Goal: Task Accomplishment & Management: Use online tool/utility

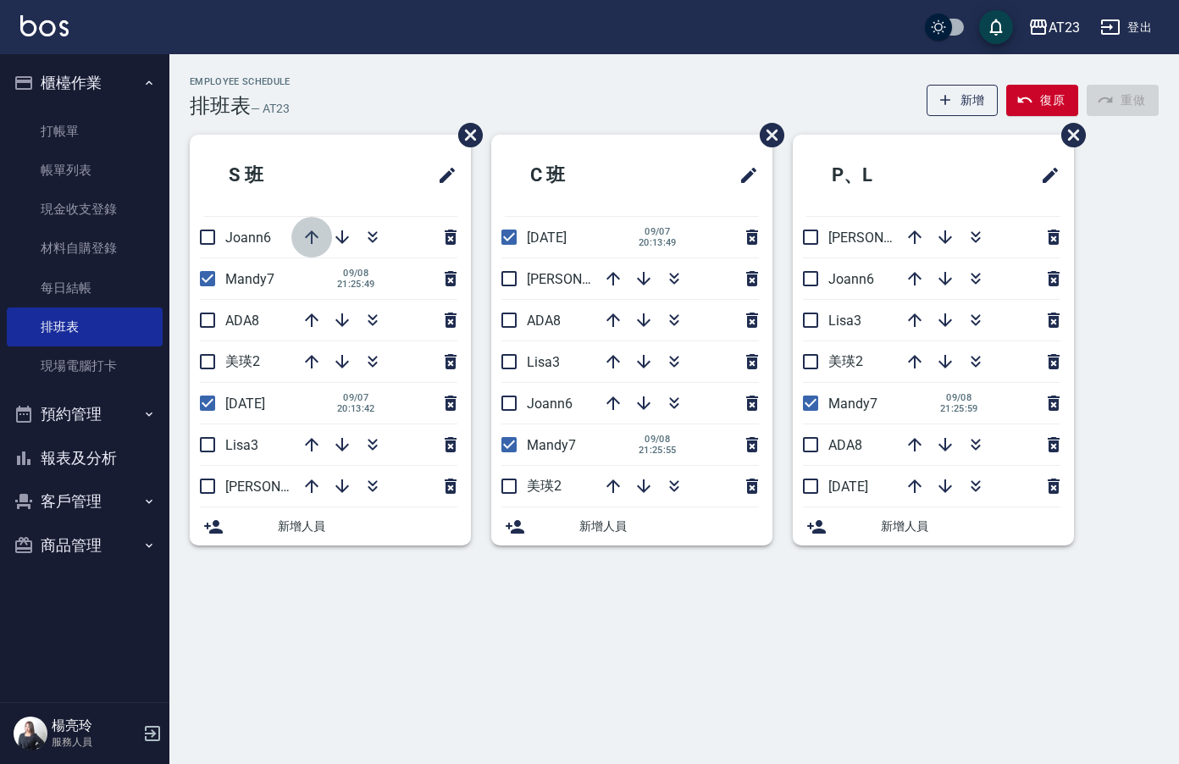
click at [312, 233] on icon "button" at bounding box center [312, 237] width 14 height 14
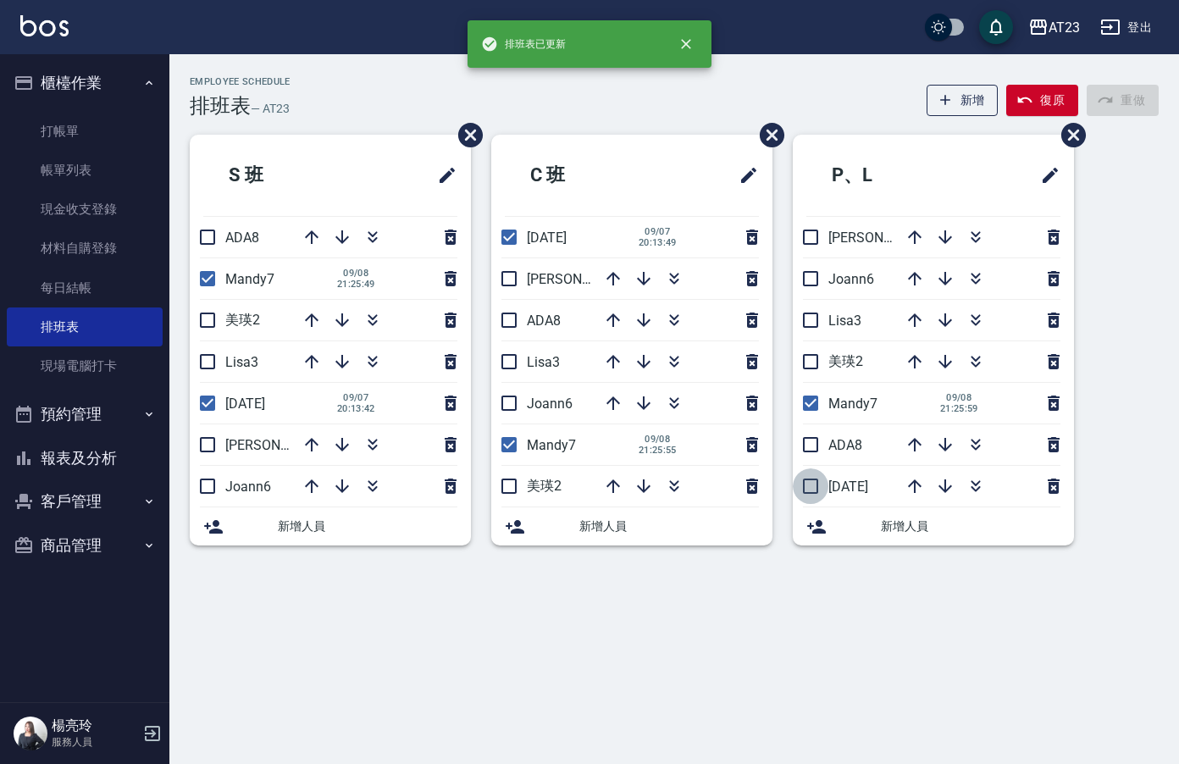
click at [807, 486] on input "checkbox" at bounding box center [811, 486] width 36 height 36
checkbox input "true"
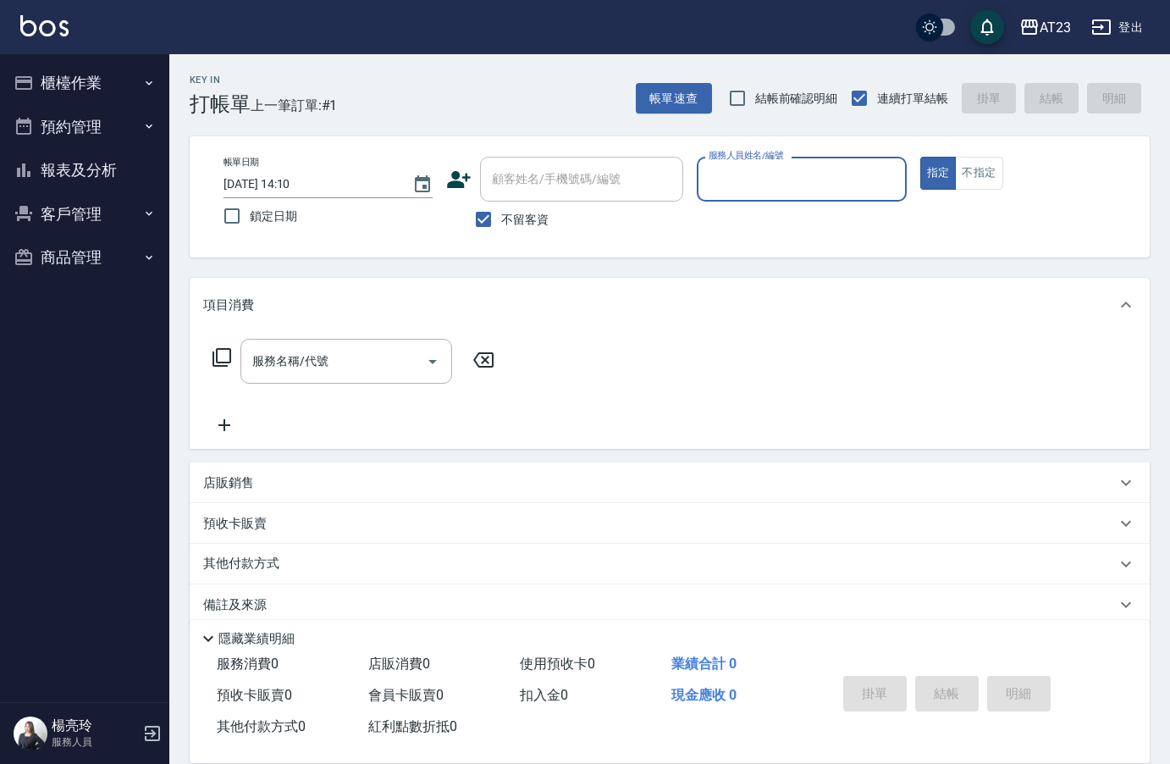
click at [750, 188] on input "服務人員姓名/編號" at bounding box center [802, 179] width 194 height 30
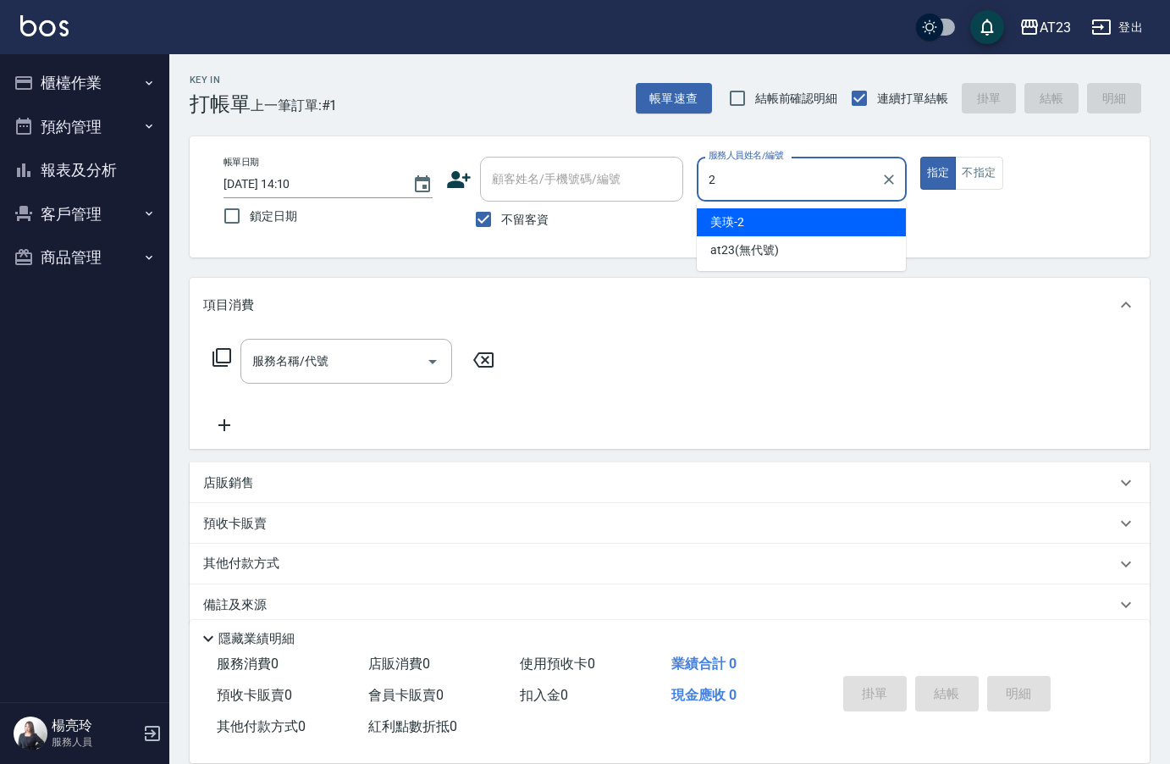
type input "2"
type button "true"
type input "美瑛-2"
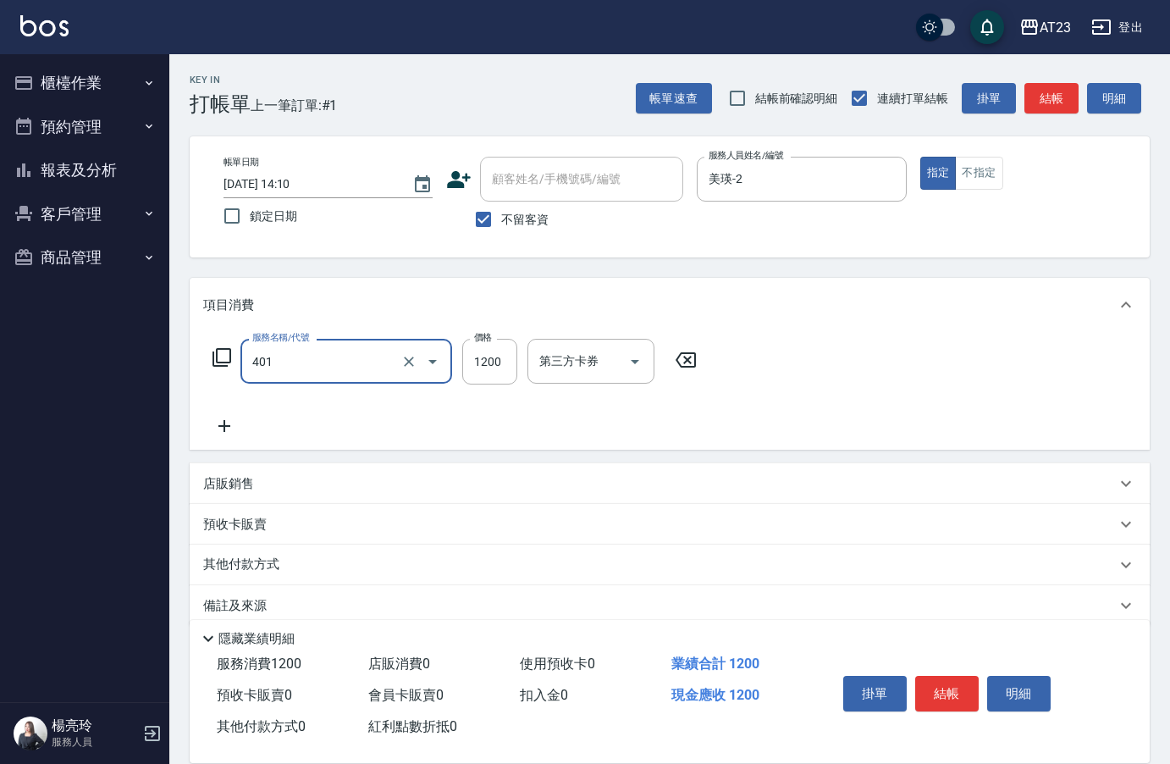
type input "燙髮(401)"
type input "2500"
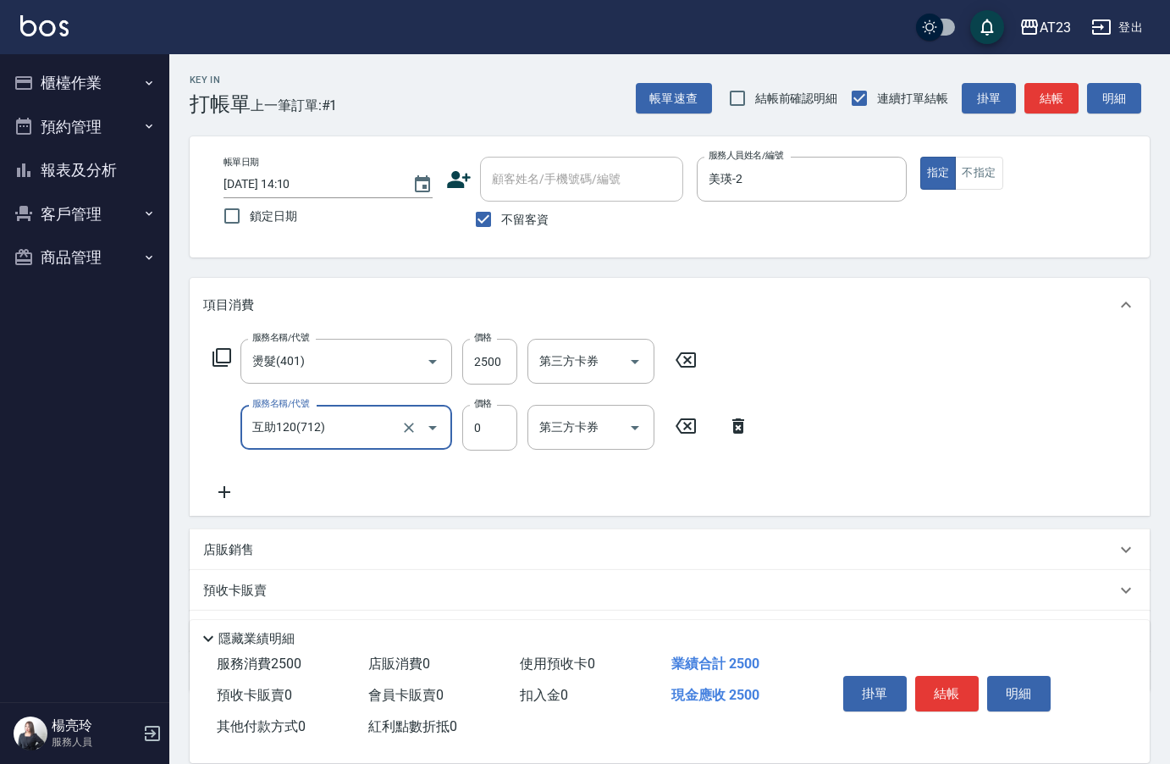
type input "互助120(712)"
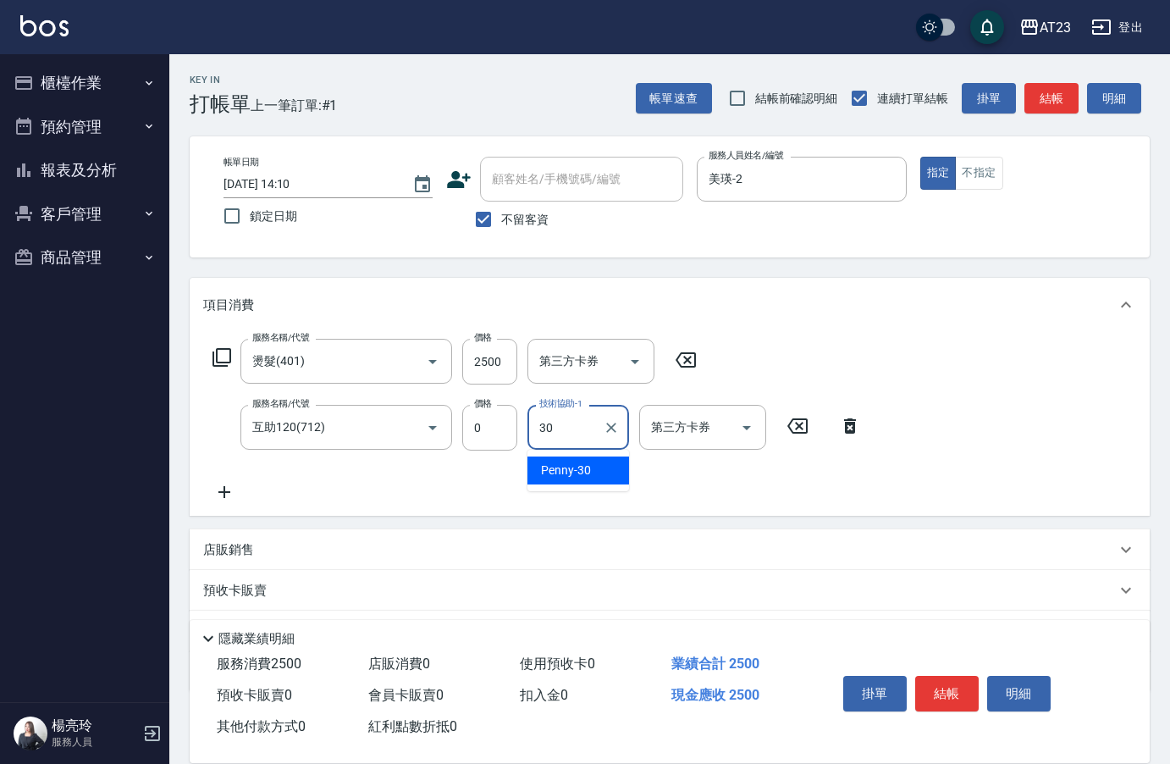
type input "Penny-30"
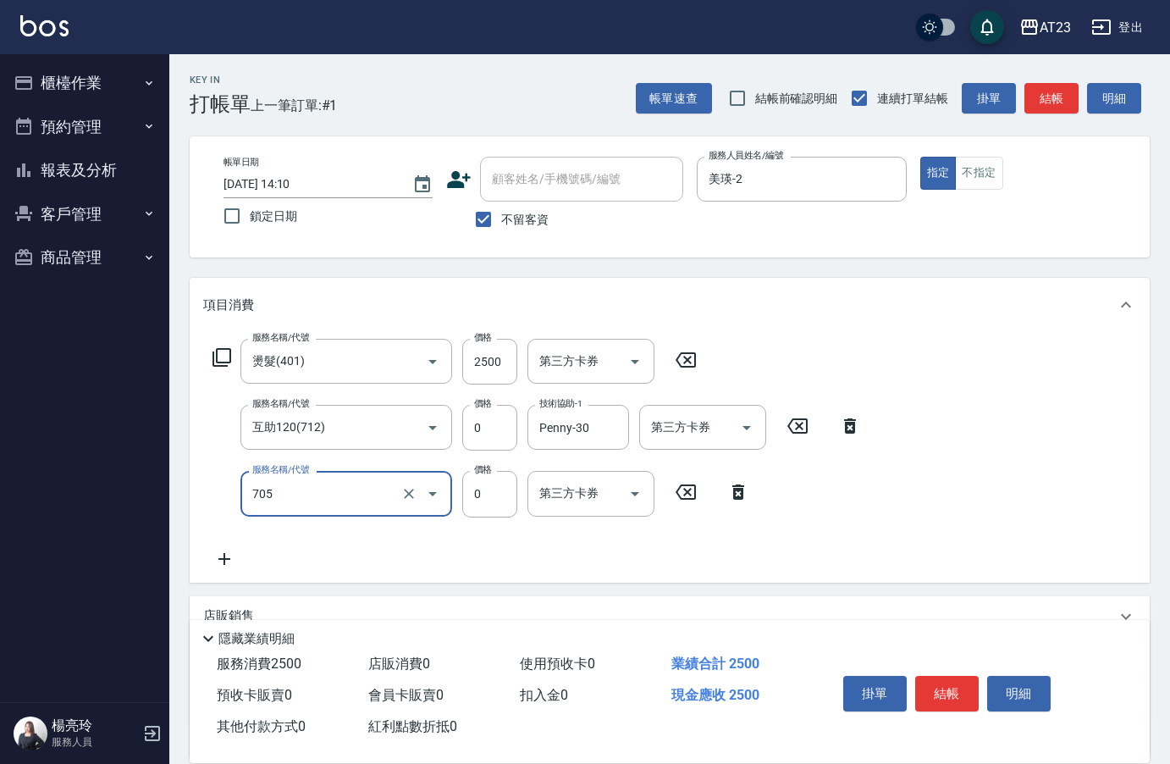
type input "互助50(705)"
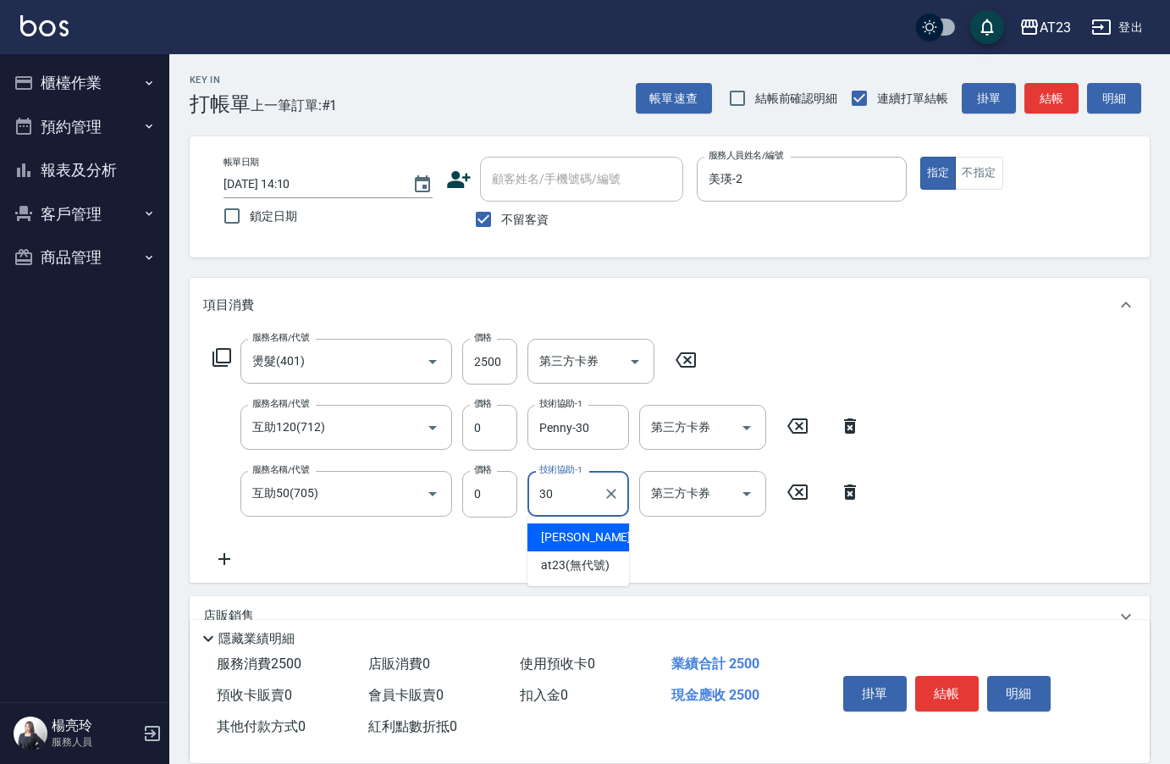
type input "Penny-30"
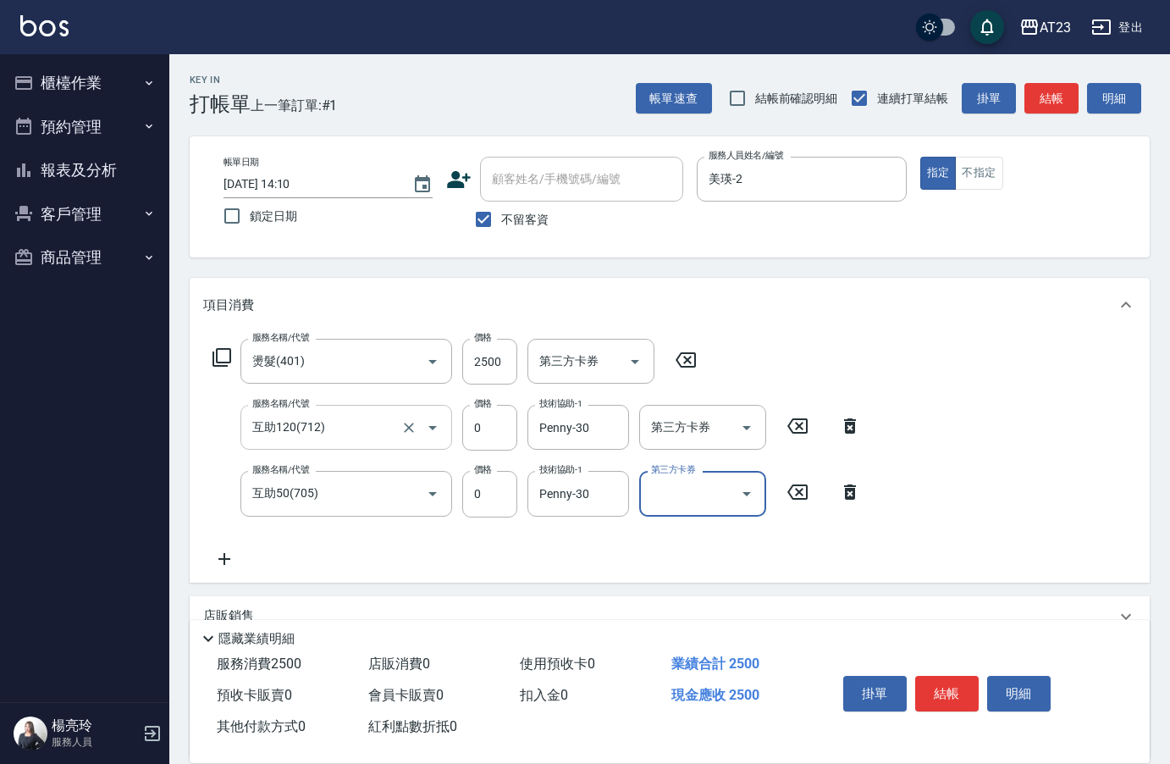
click at [367, 436] on input "互助120(712)" at bounding box center [322, 427] width 149 height 30
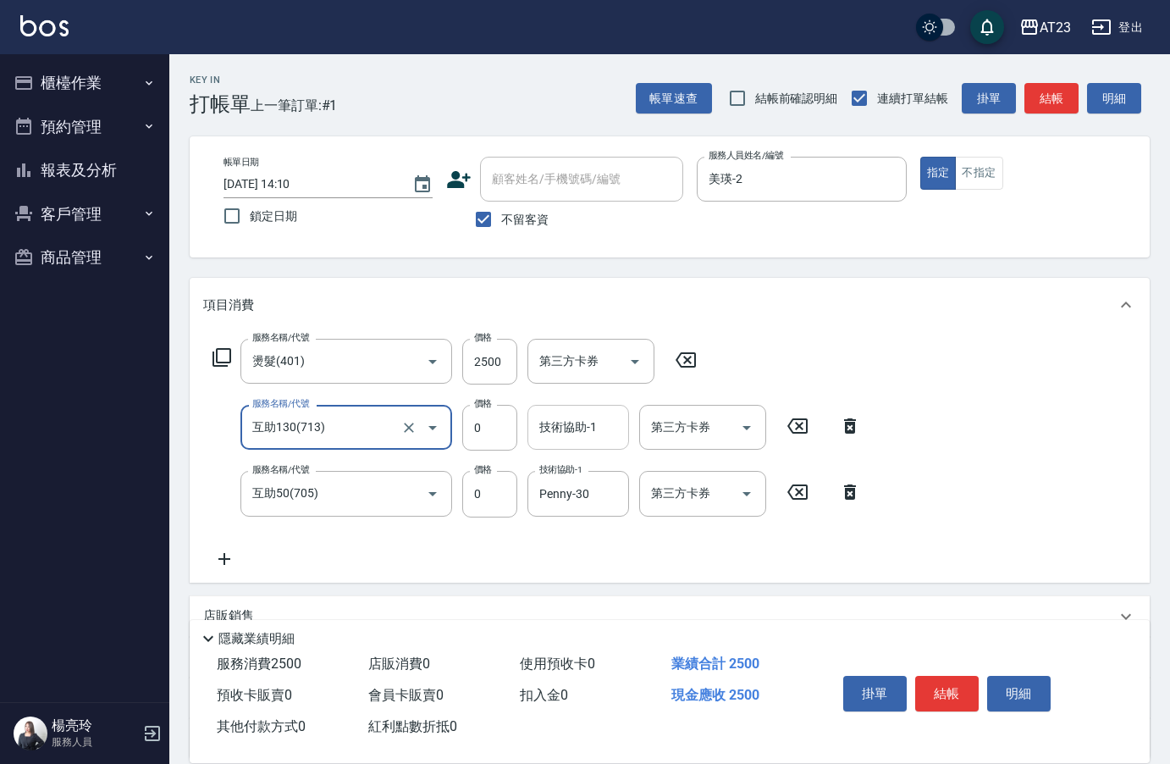
type input "互助130(713)"
click at [576, 423] on div "技術協助-1 技術協助-1" at bounding box center [579, 427] width 102 height 45
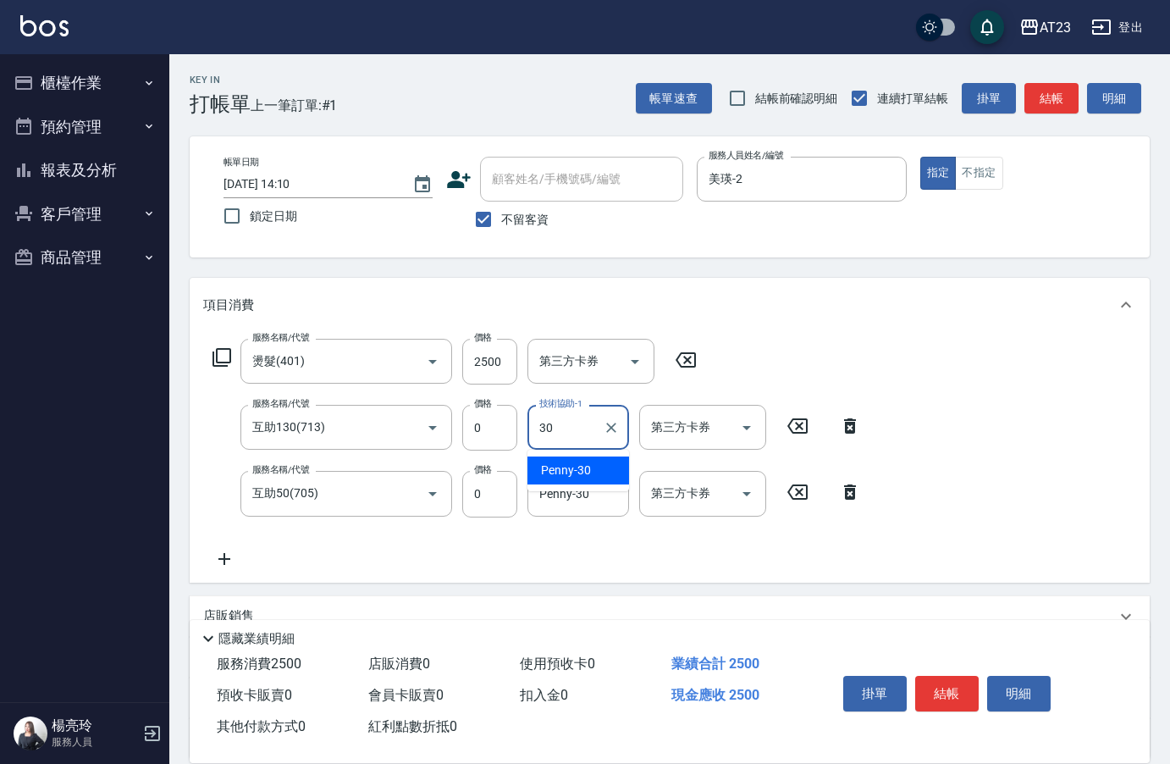
type input "Penny-30"
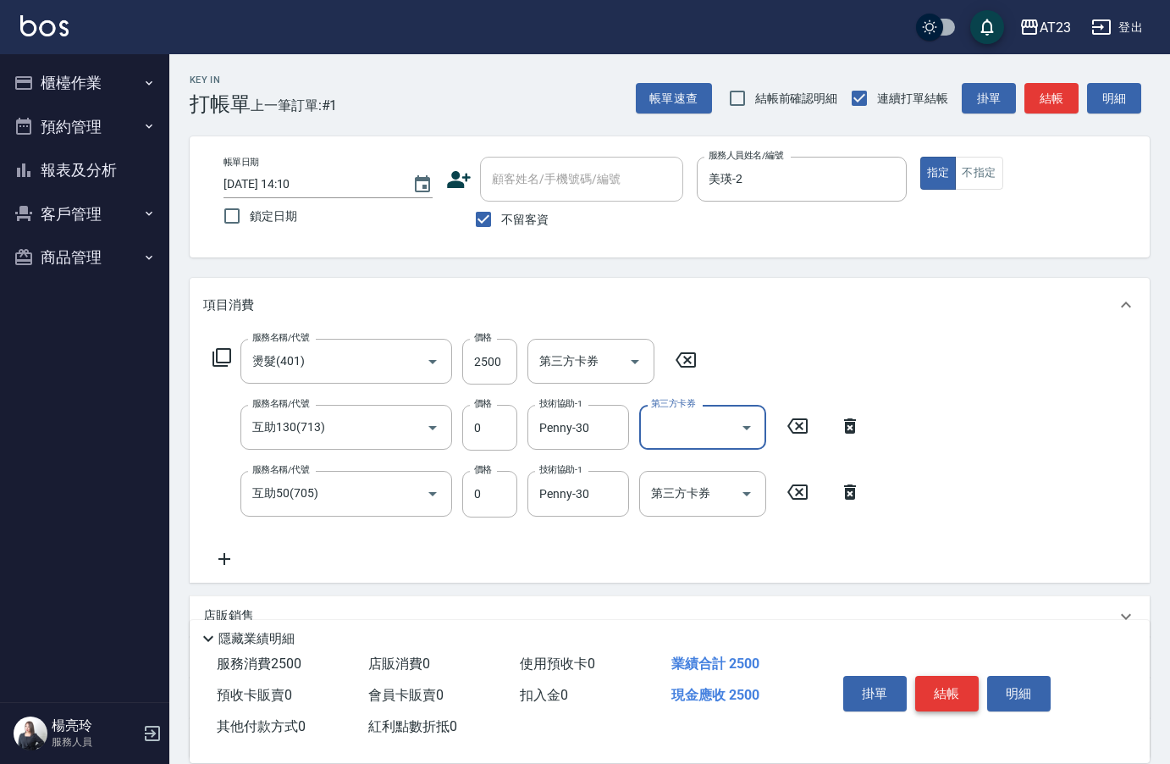
click at [960, 686] on button "結帳" at bounding box center [947, 694] width 64 height 36
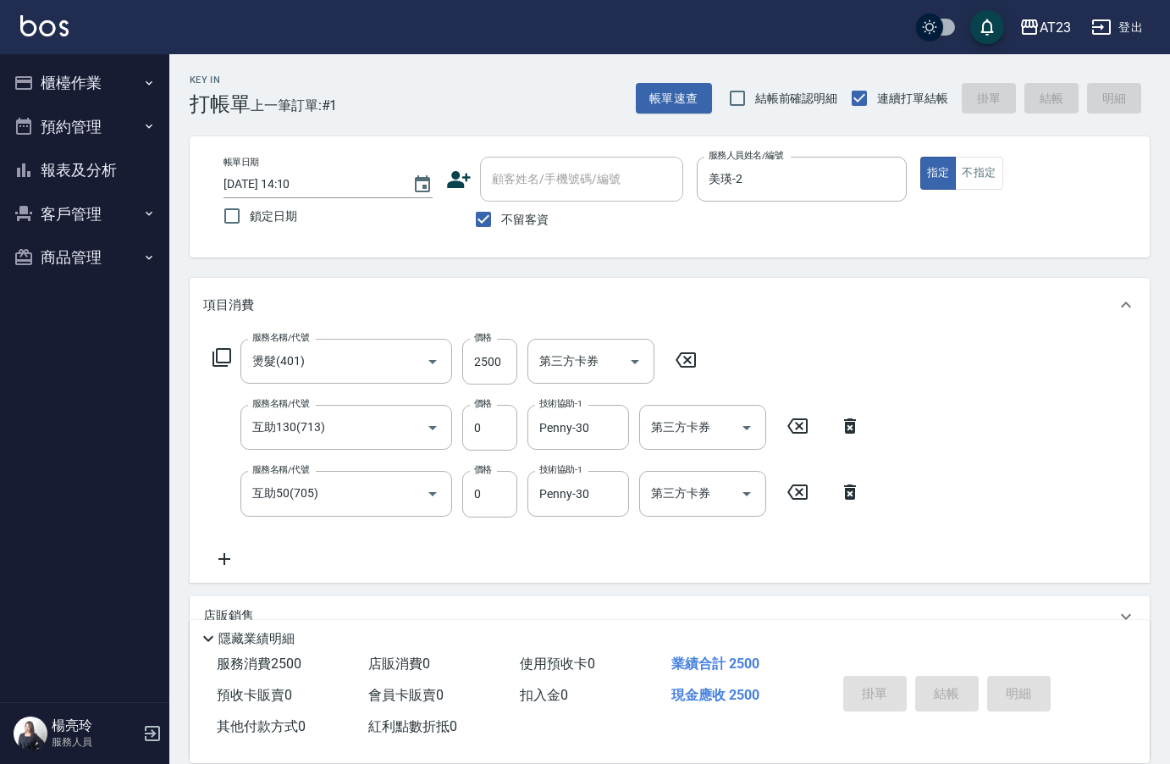
type input "2025/09/09 16:08"
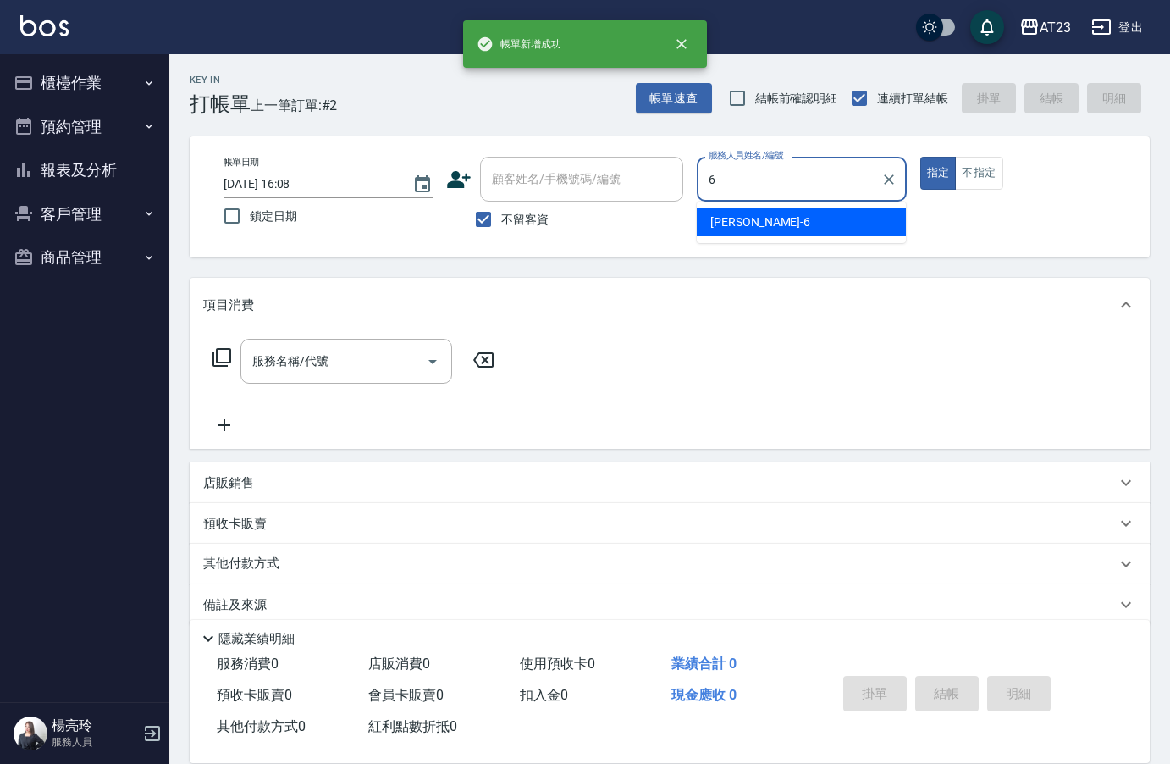
type input "Joann-6"
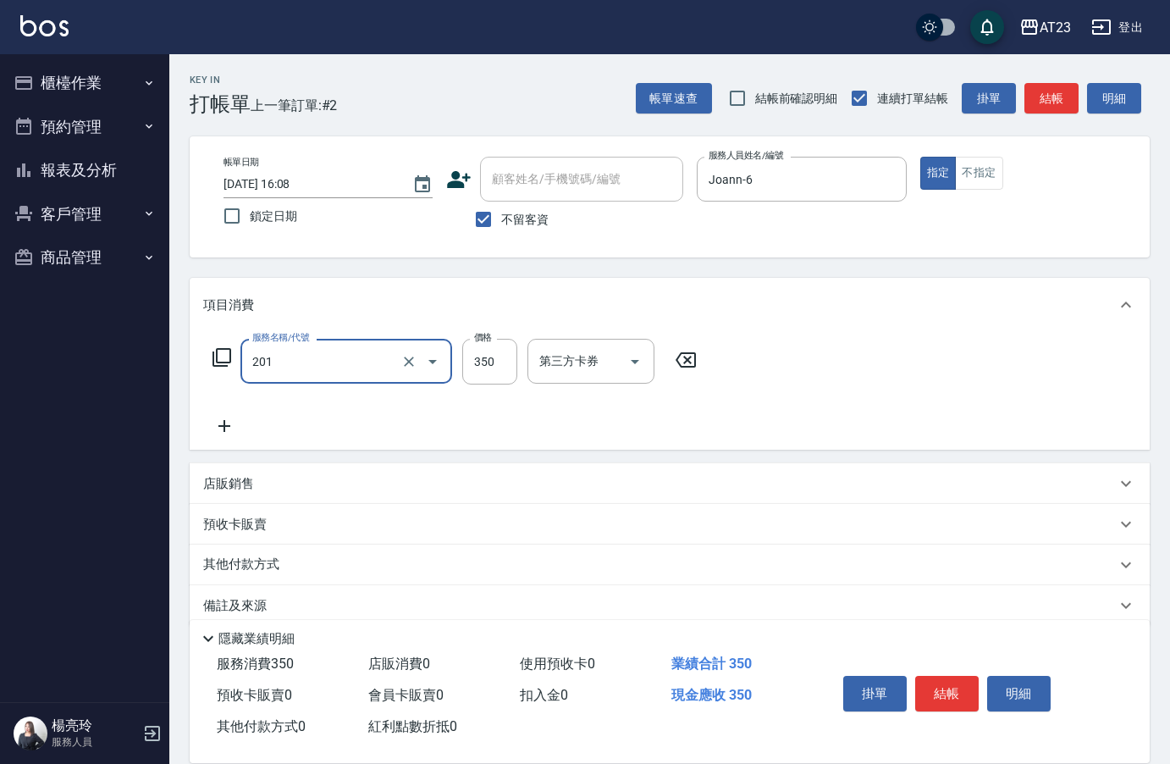
type input "一般洗髮(201)"
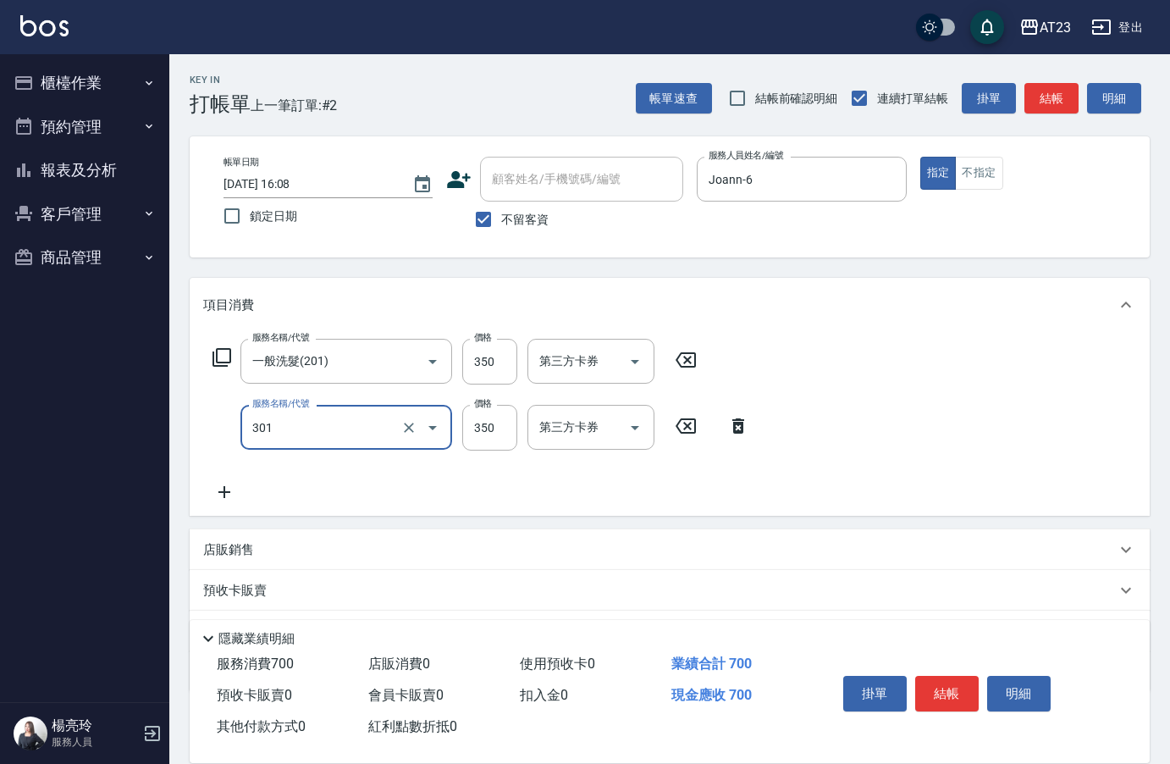
type input "造型剪髮(301)"
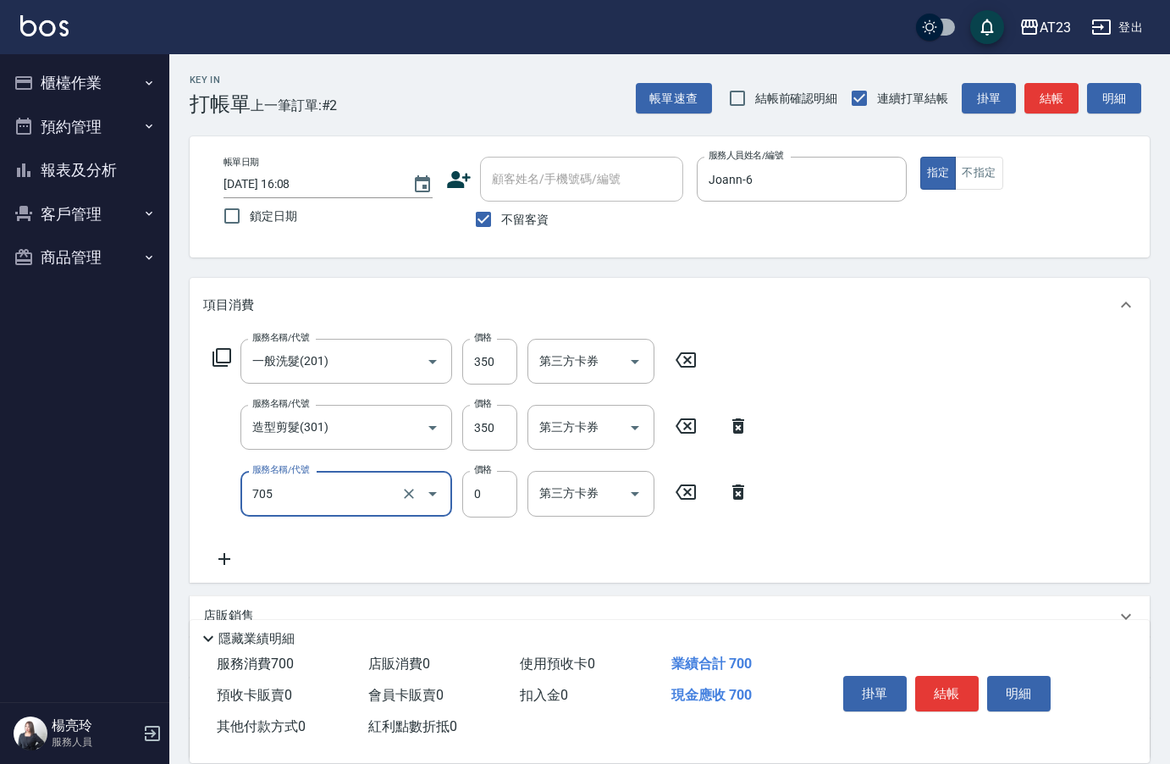
type input "互助50(705)"
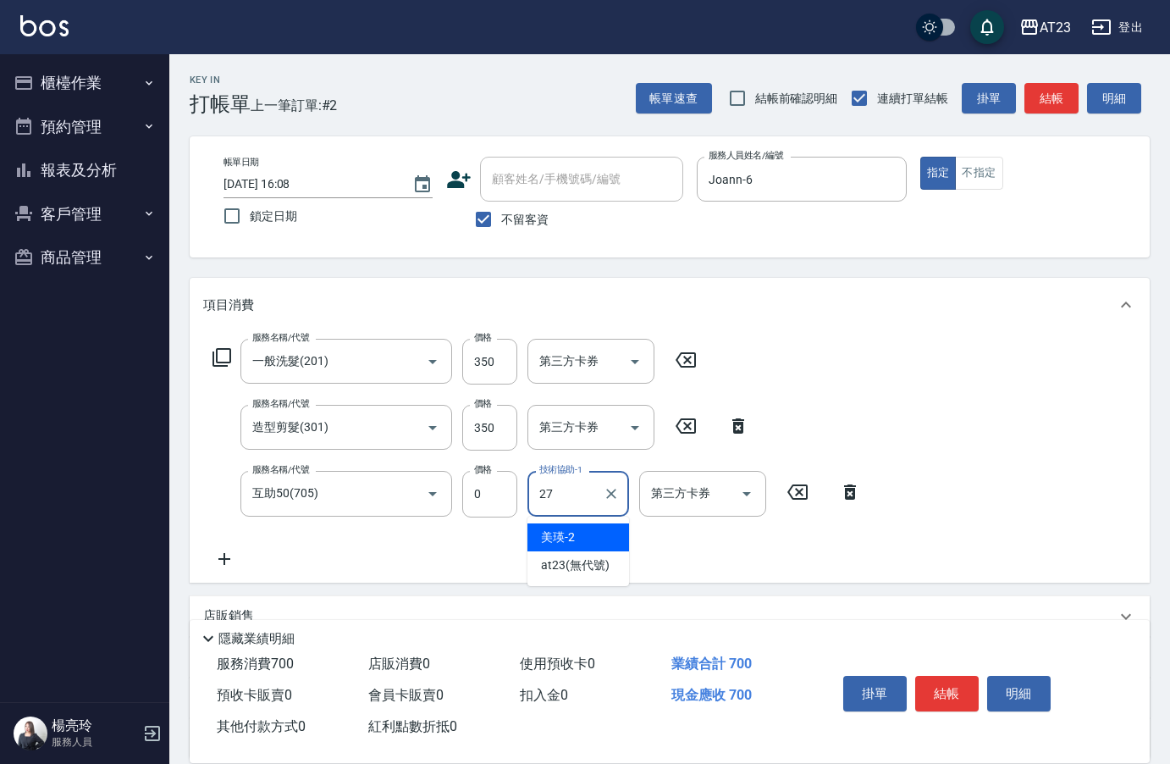
type input "LiLi-27"
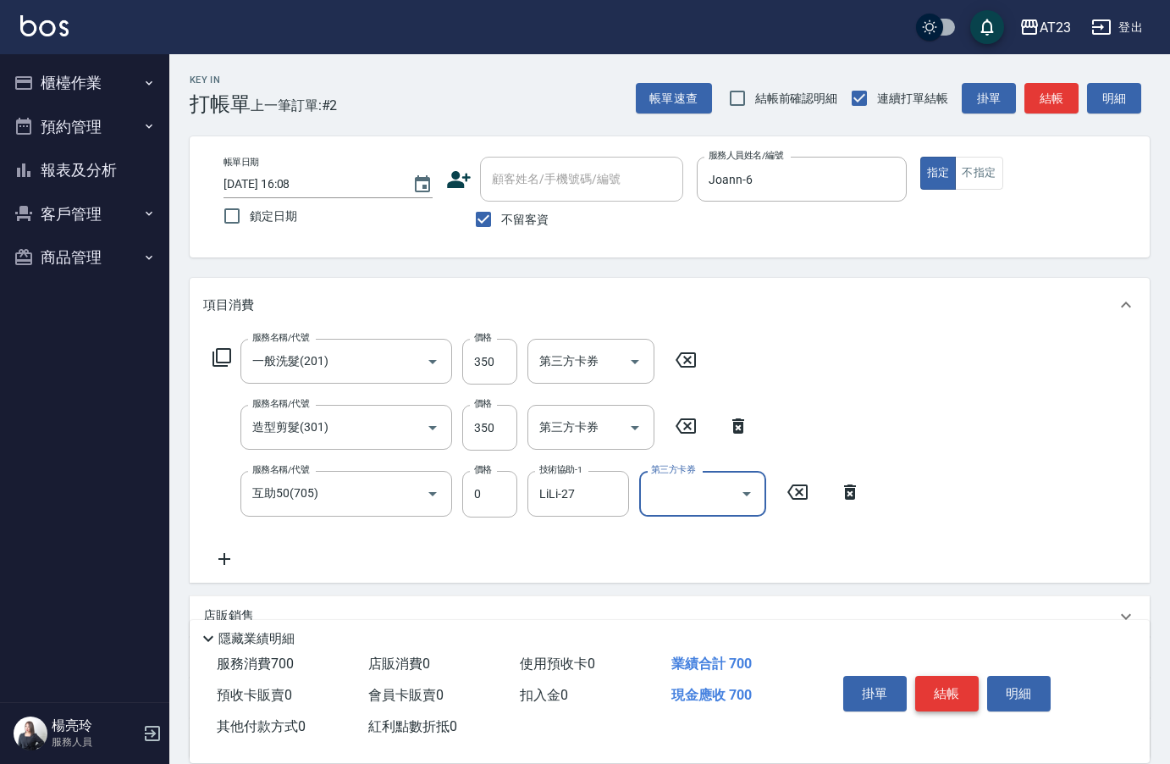
click at [975, 701] on button "結帳" at bounding box center [947, 694] width 64 height 36
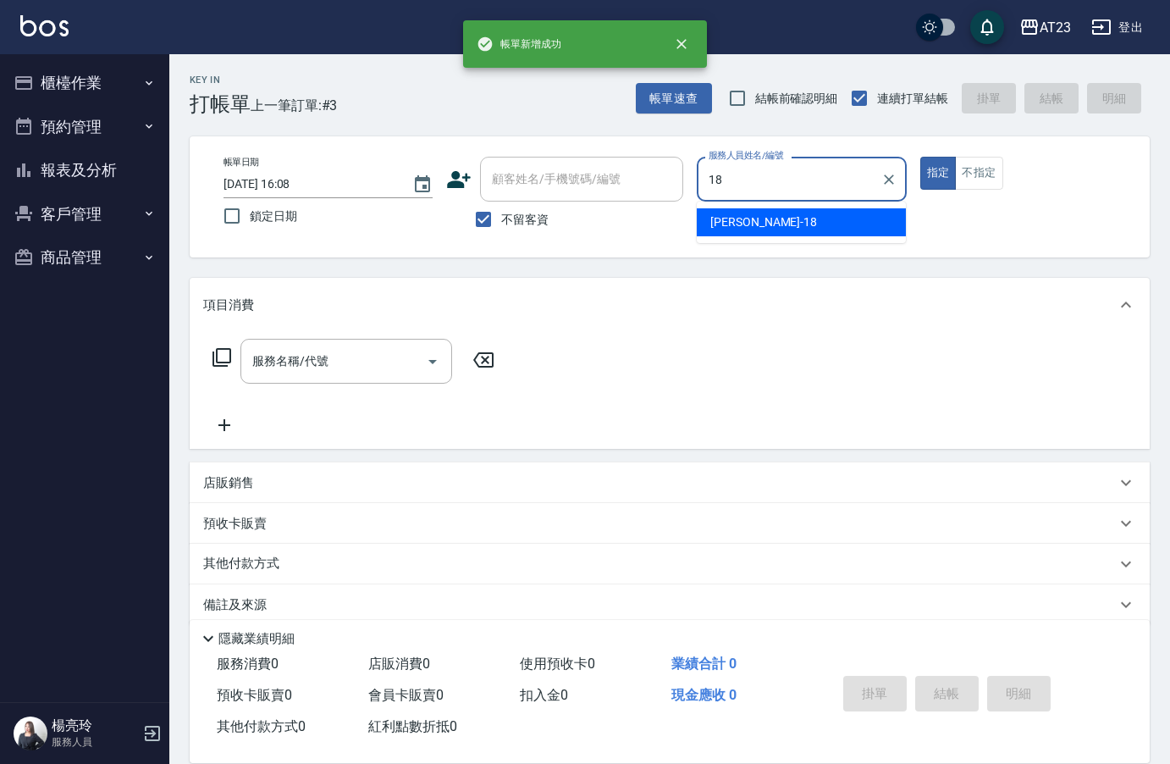
type input "小嫺-18"
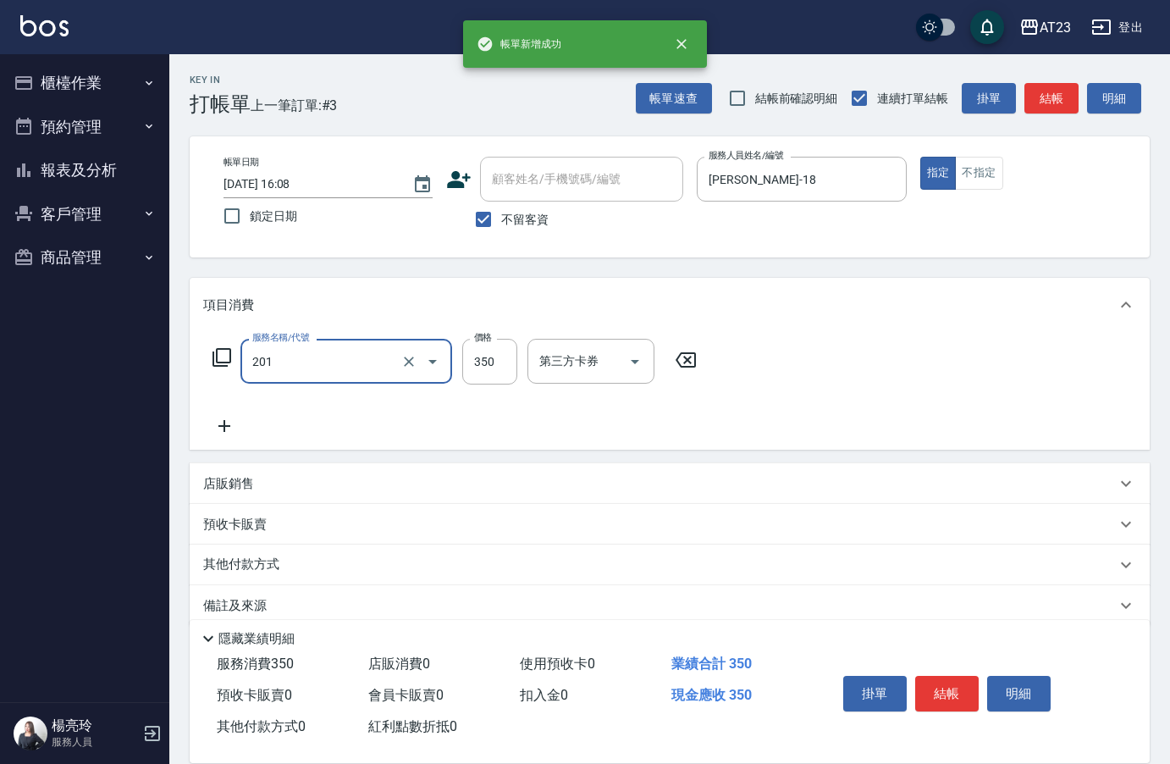
type input "一般洗髮(201)"
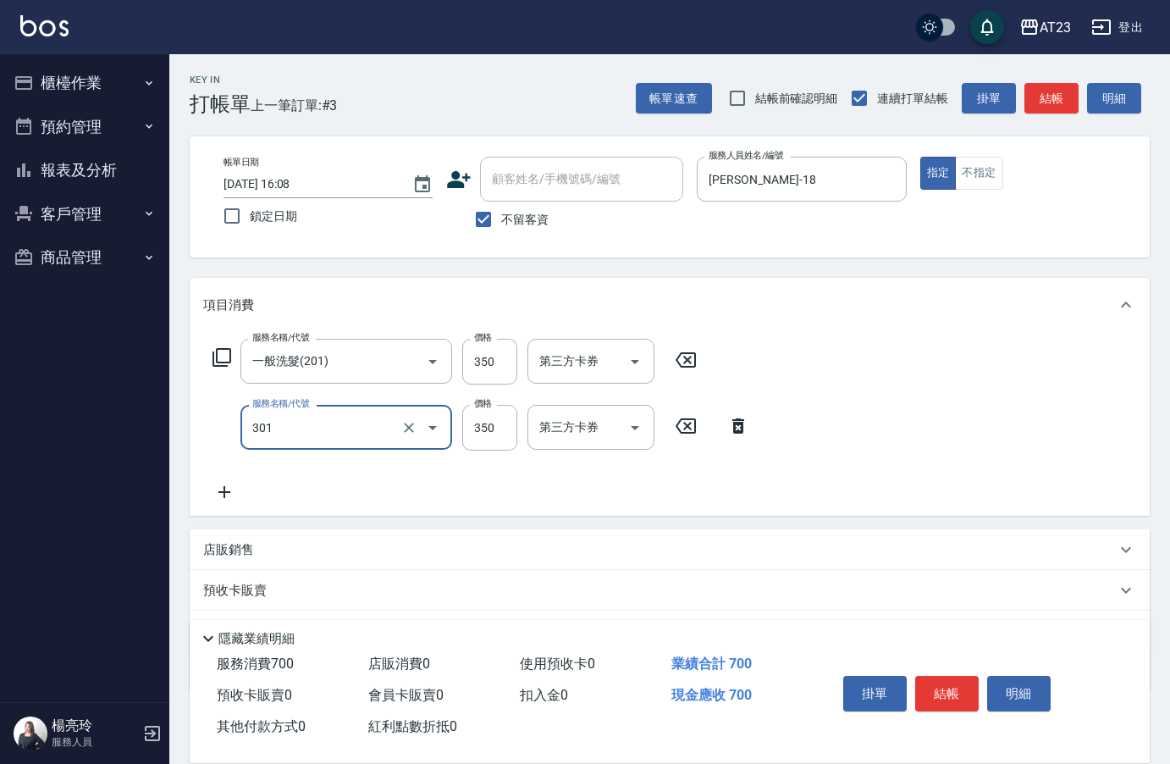
type input "造型剪髮(301)"
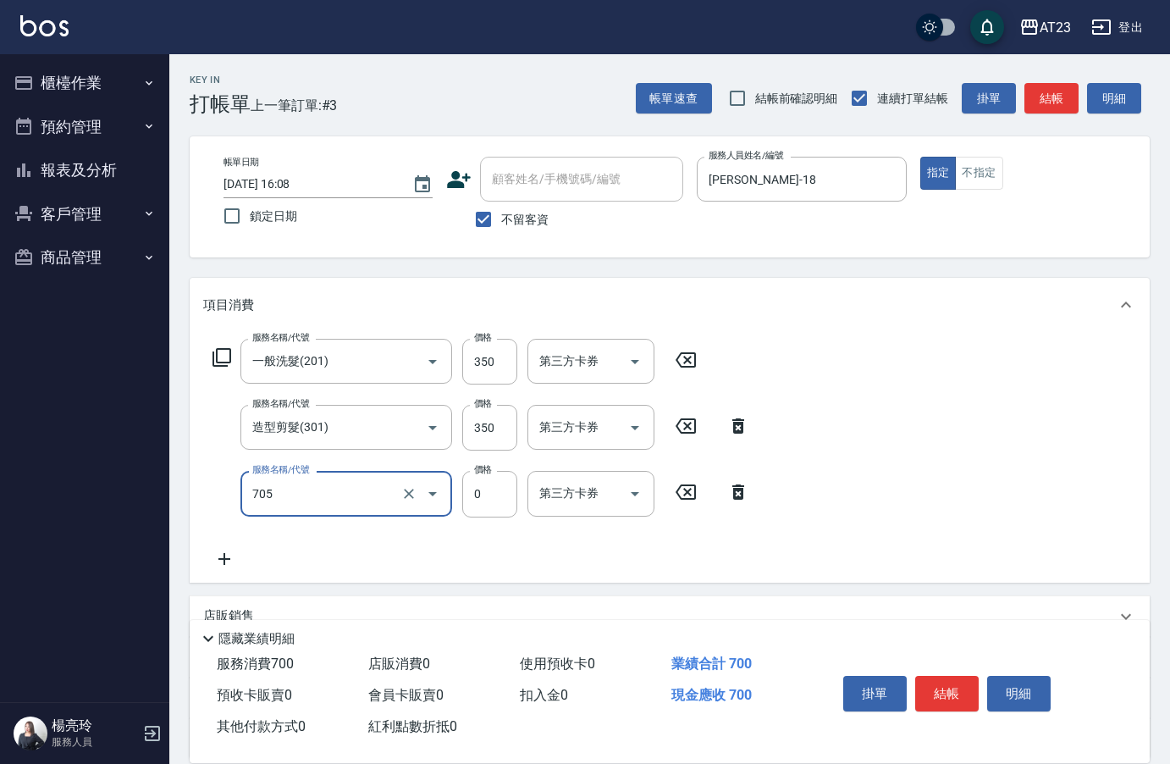
type input "互助50(705)"
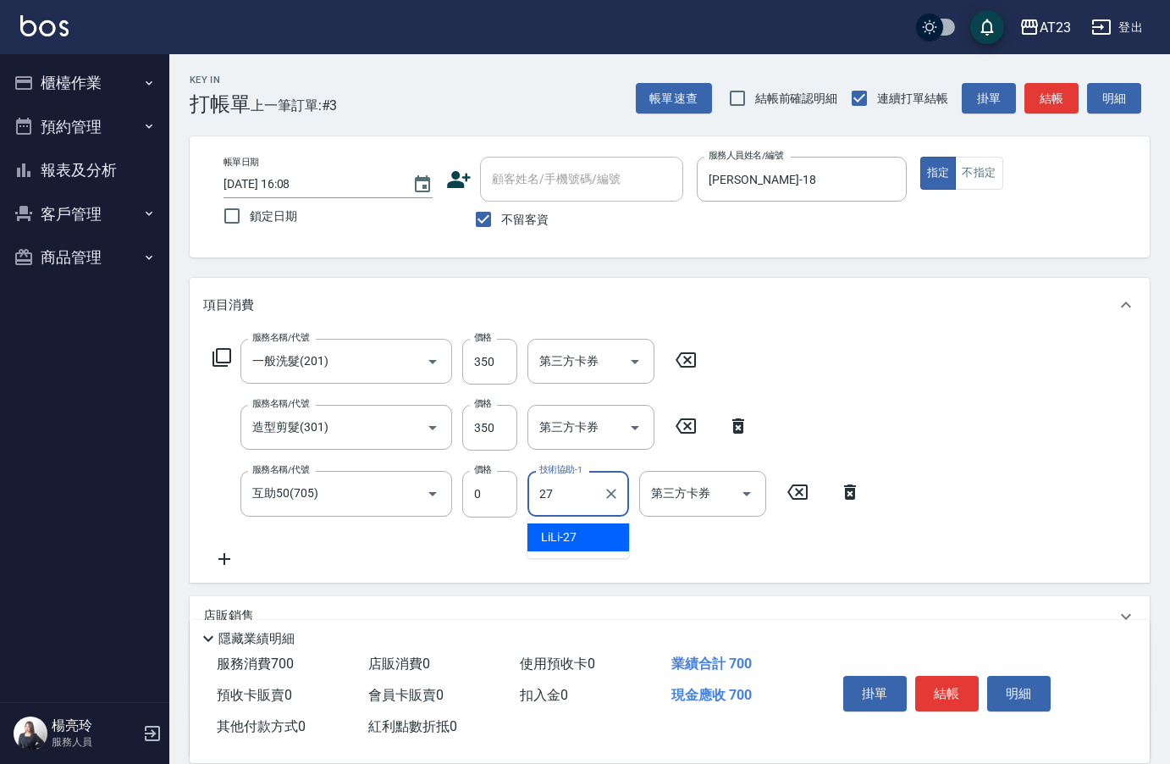
type input "LiLi-27"
click at [961, 686] on button "結帳" at bounding box center [947, 694] width 64 height 36
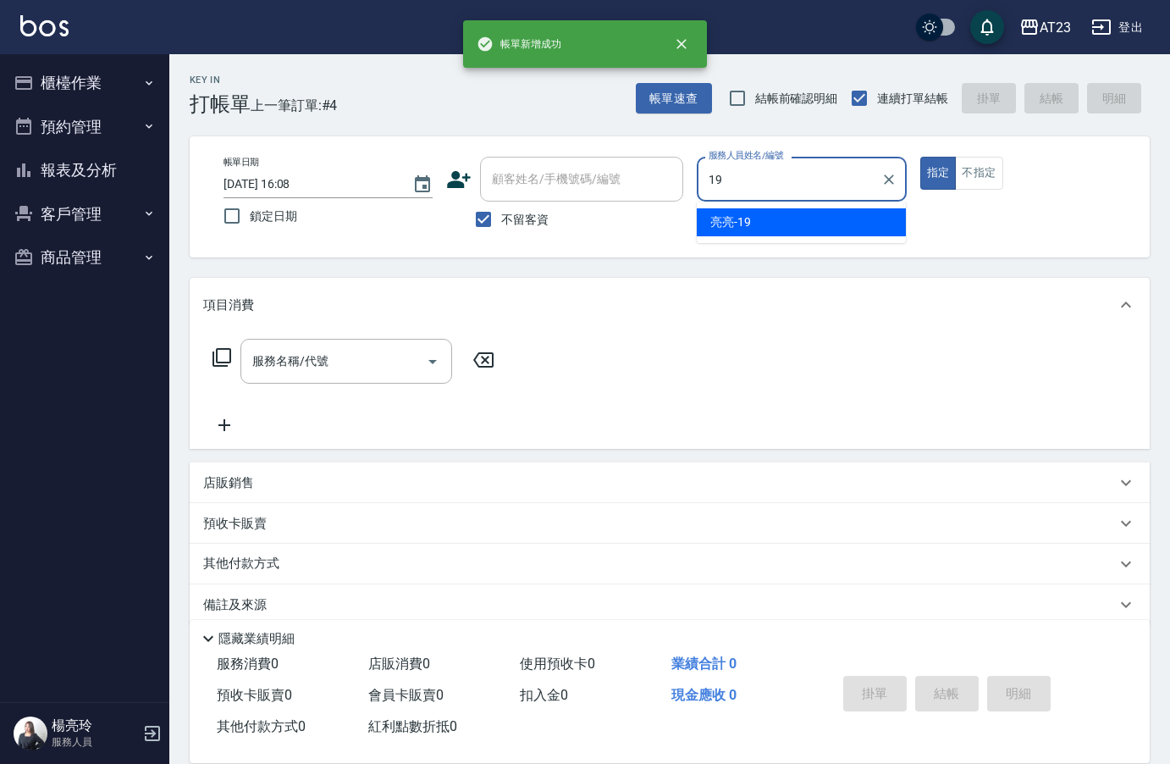
type input "亮亮-19"
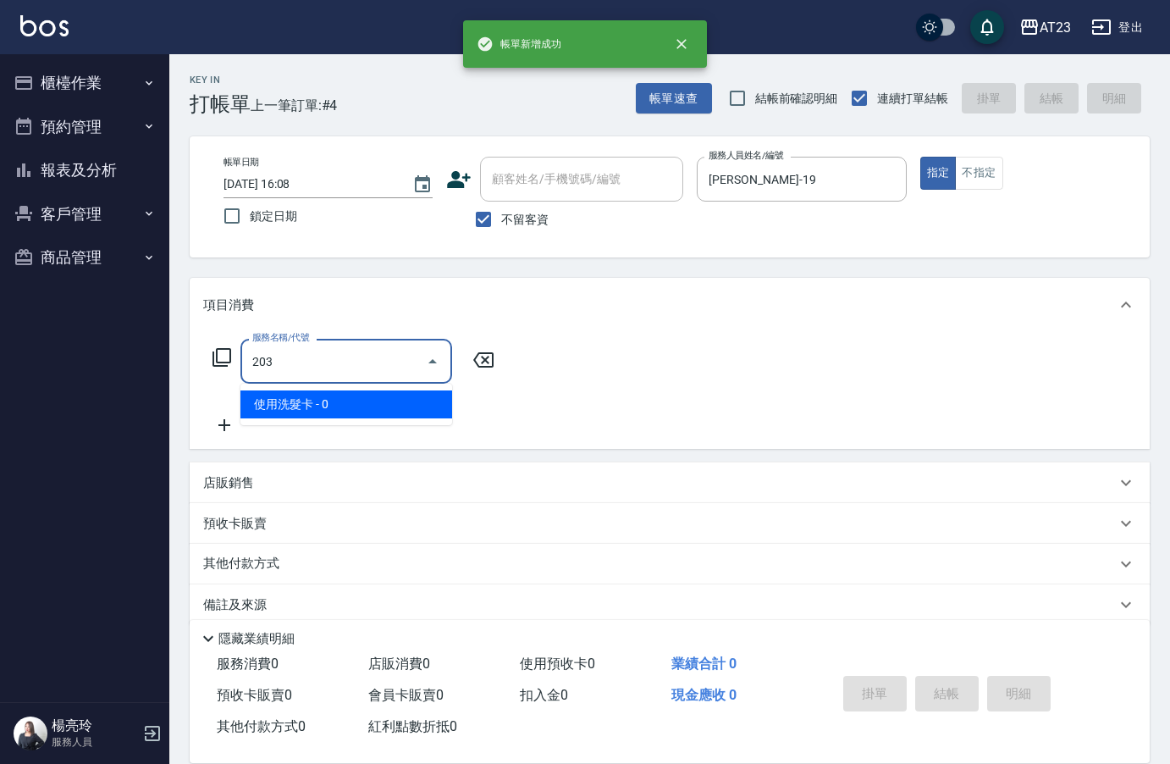
type input "使用洗髮卡(203)"
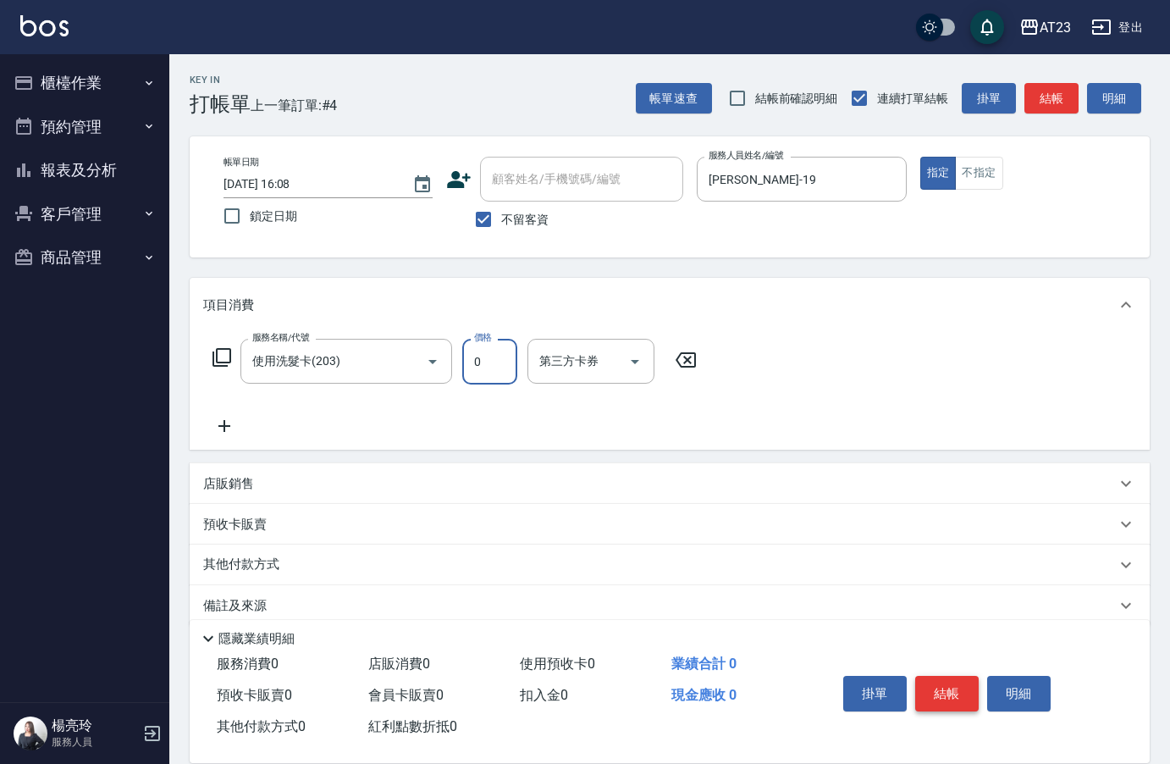
click at [961, 686] on button "結帳" at bounding box center [947, 694] width 64 height 36
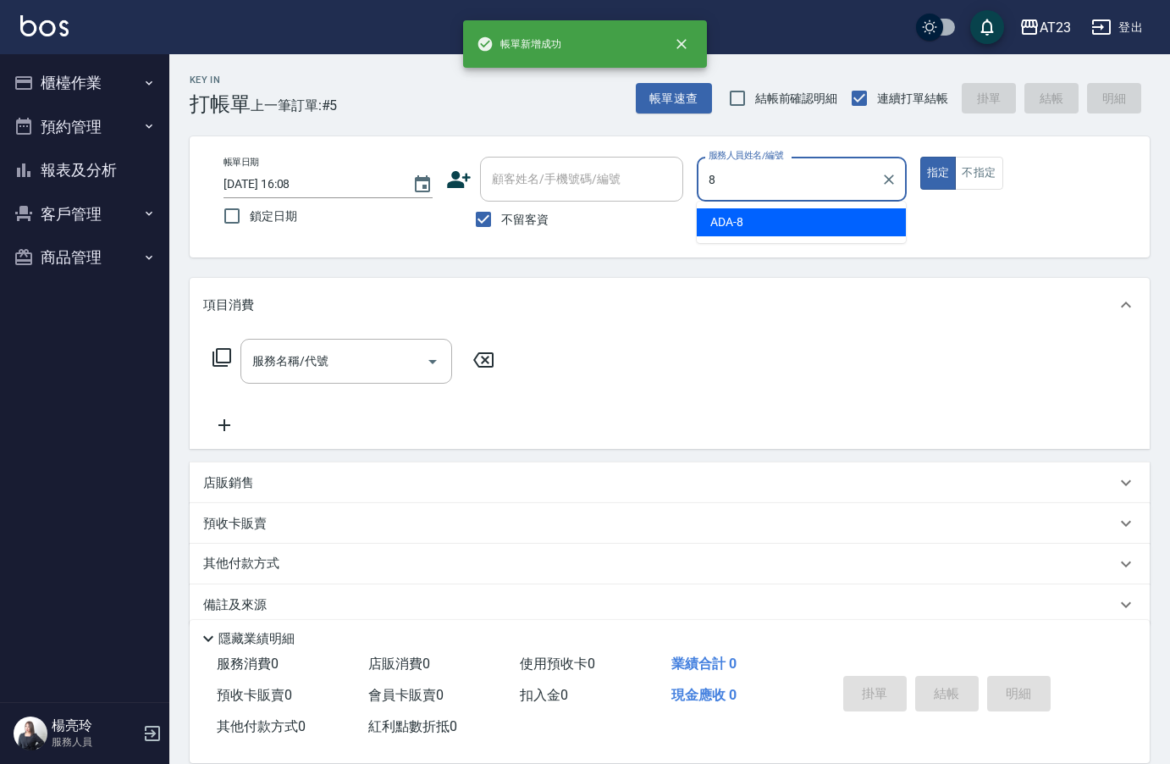
type input "ADA-8"
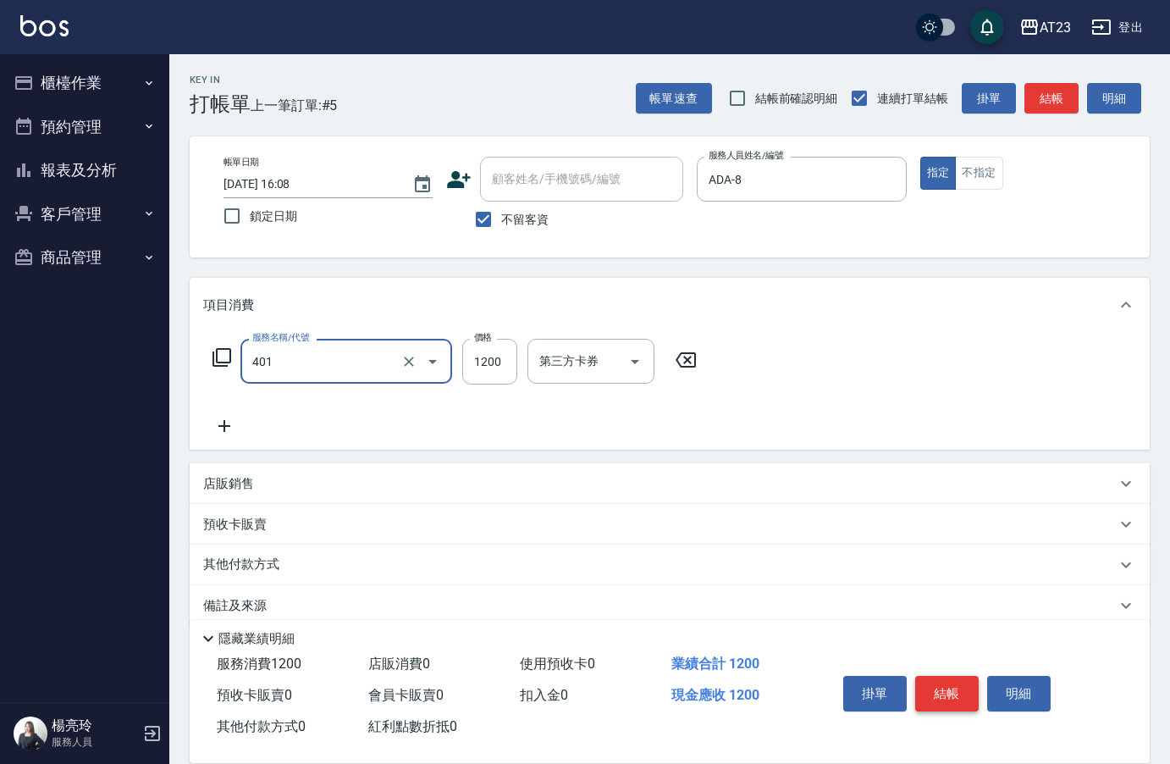
type input "燙髮(401)"
type input "1500"
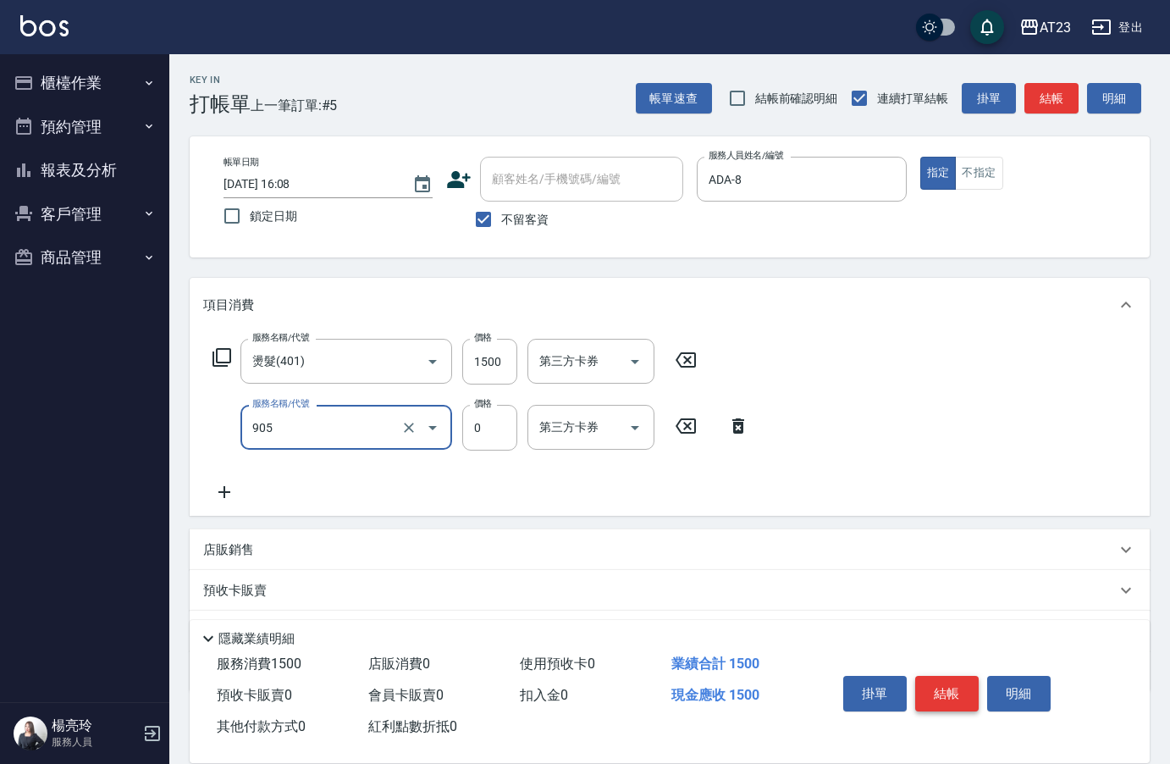
type input "頭皮卡使用(905)"
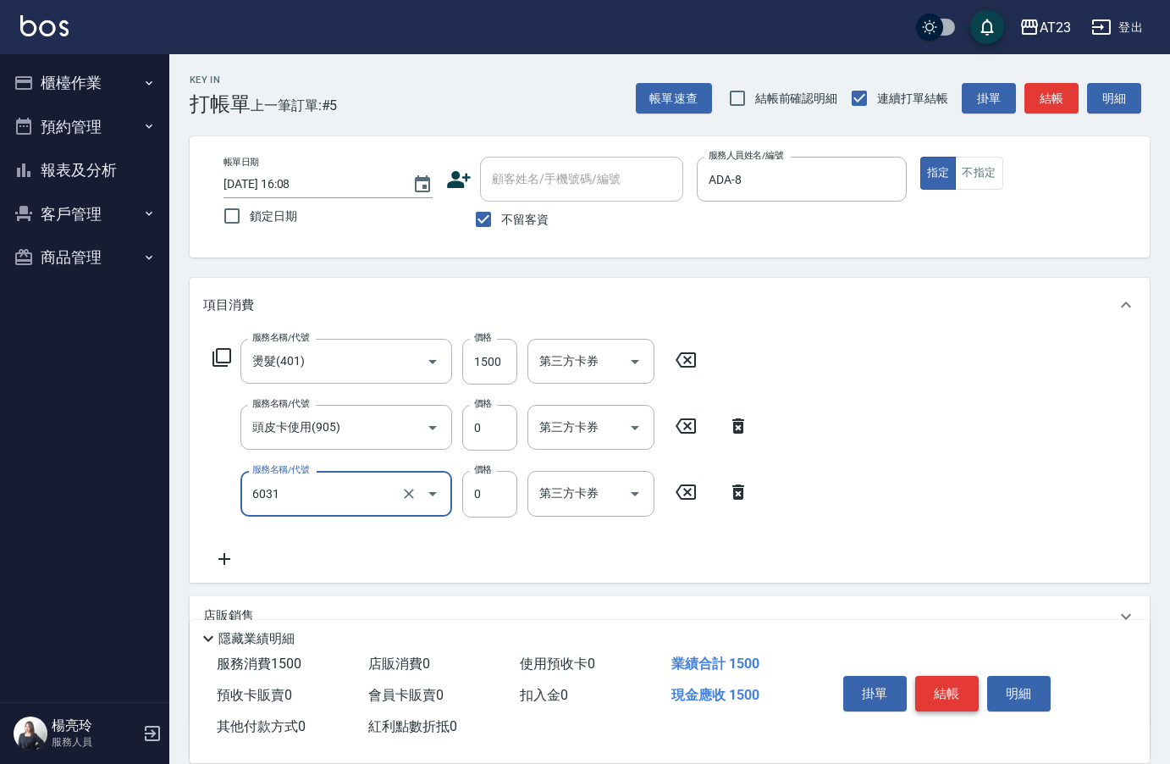
type input "P+卡(6031)"
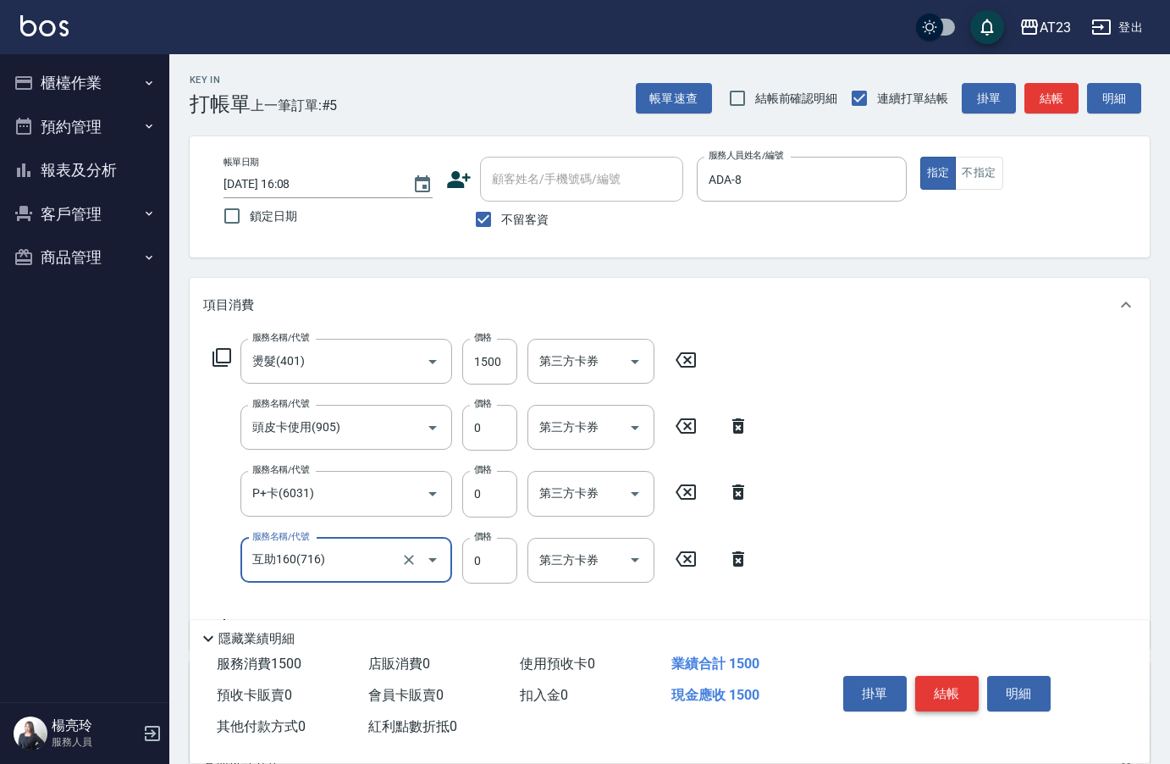
type input "互助160(716)"
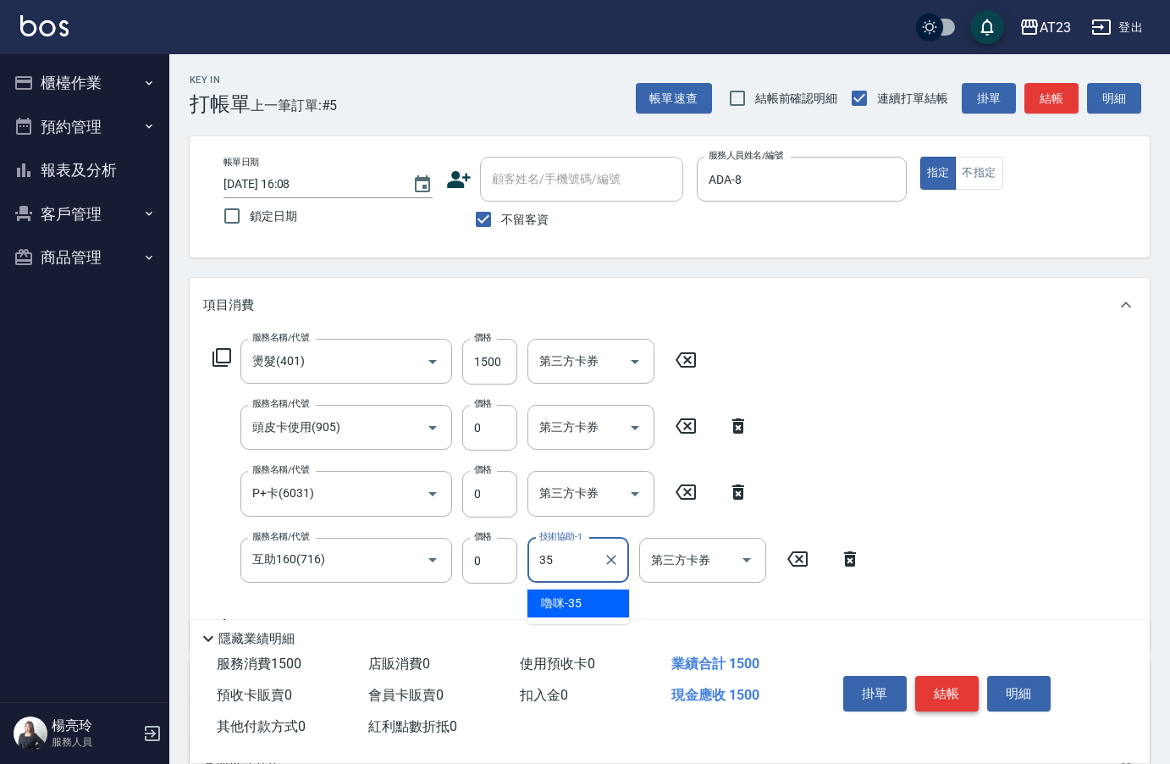
type input "嚕咪-35"
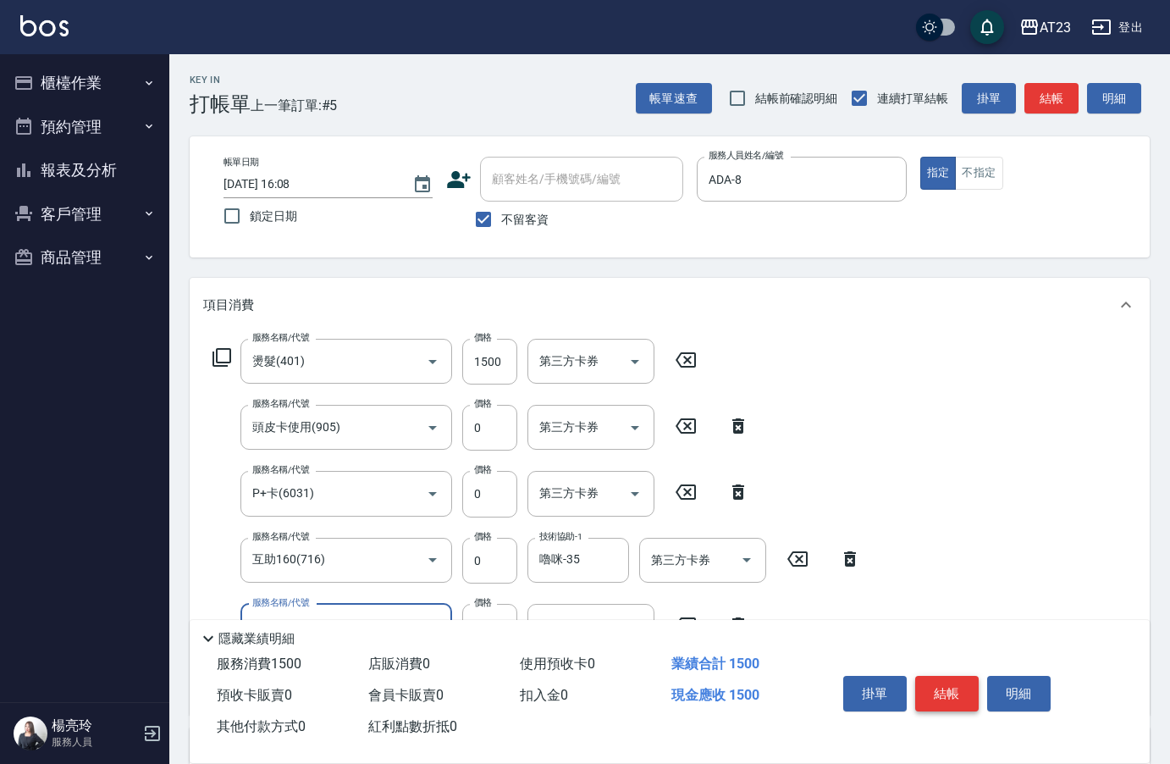
type input "互助60(706)"
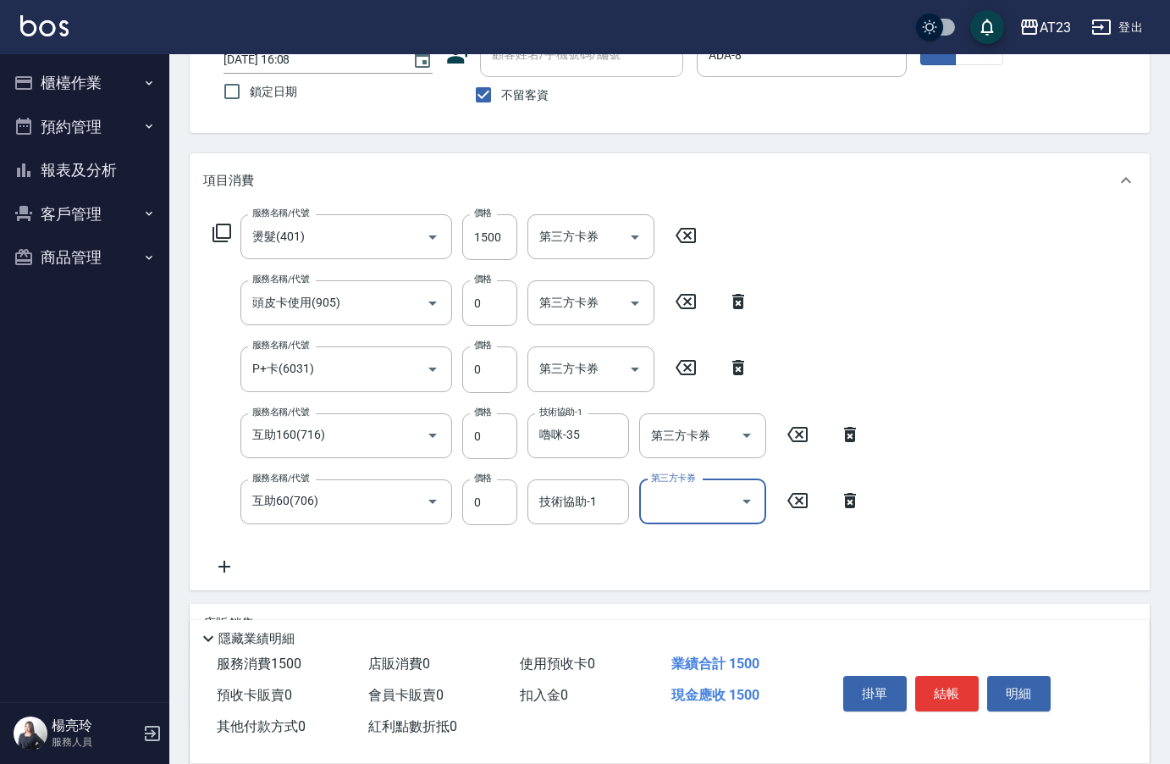
scroll to position [290, 0]
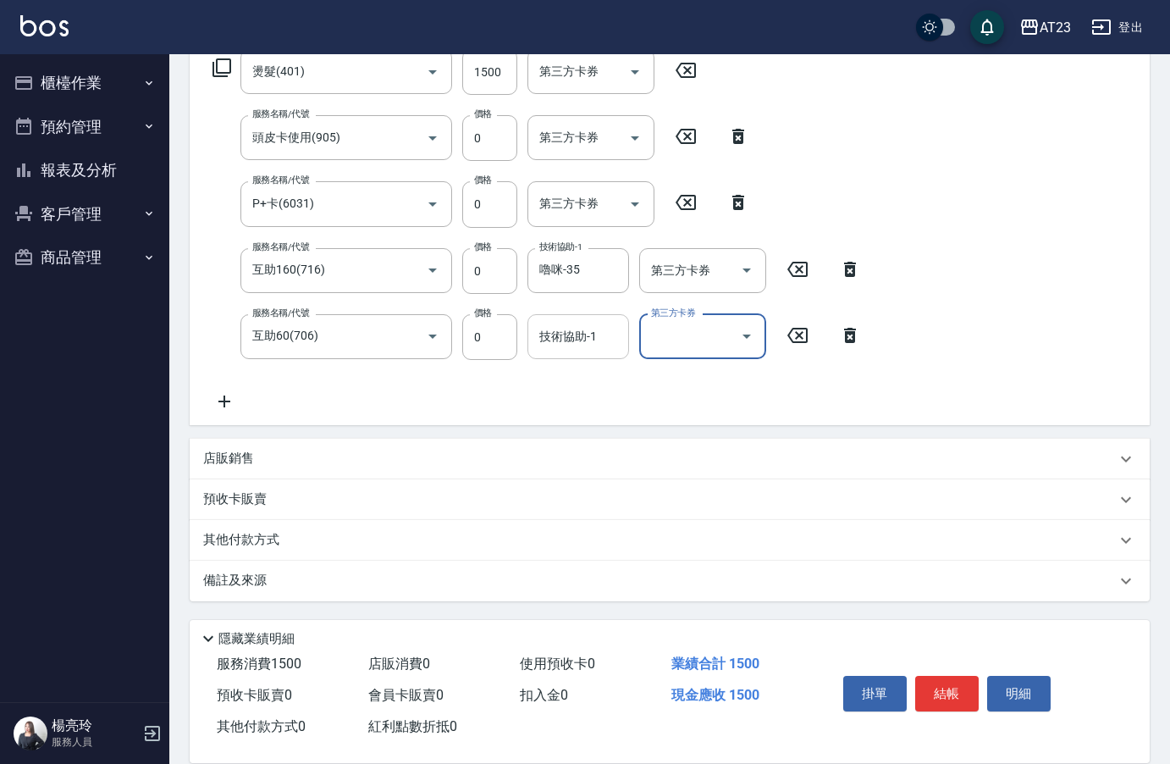
click at [589, 342] on div "技術協助-1 技術協助-1" at bounding box center [579, 336] width 102 height 45
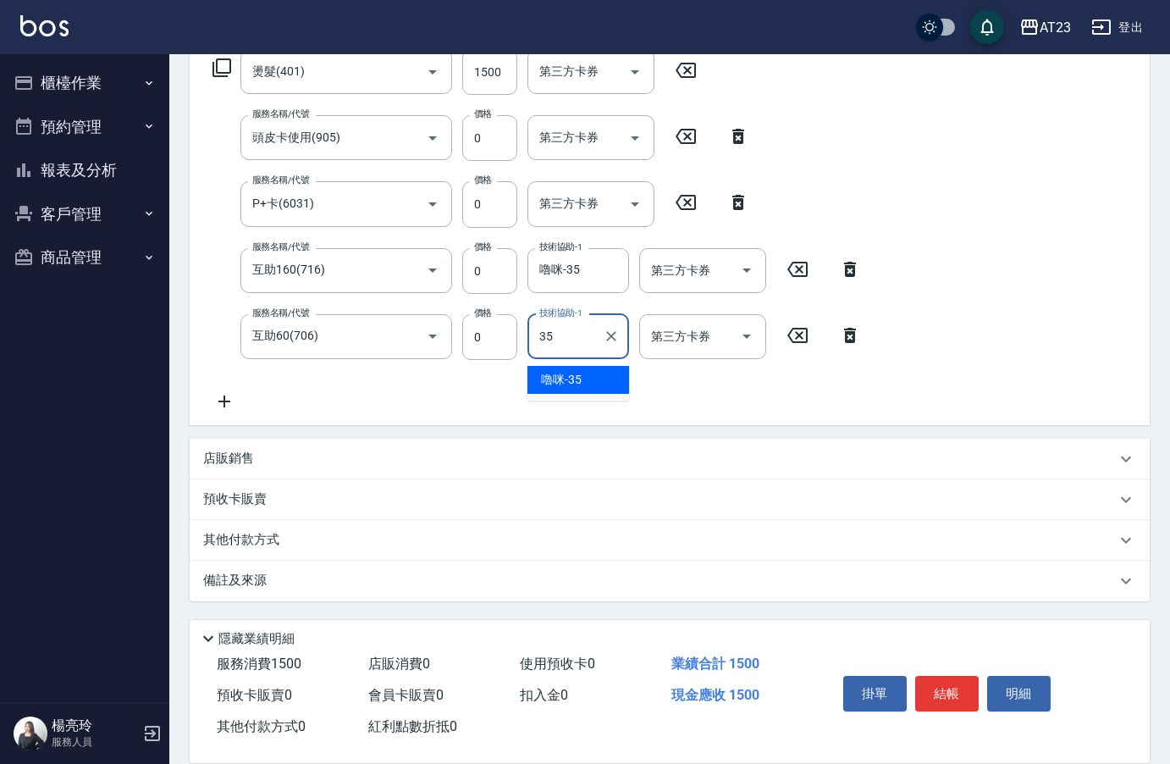
type input "嚕咪-35"
click at [943, 693] on button "結帳" at bounding box center [947, 694] width 64 height 36
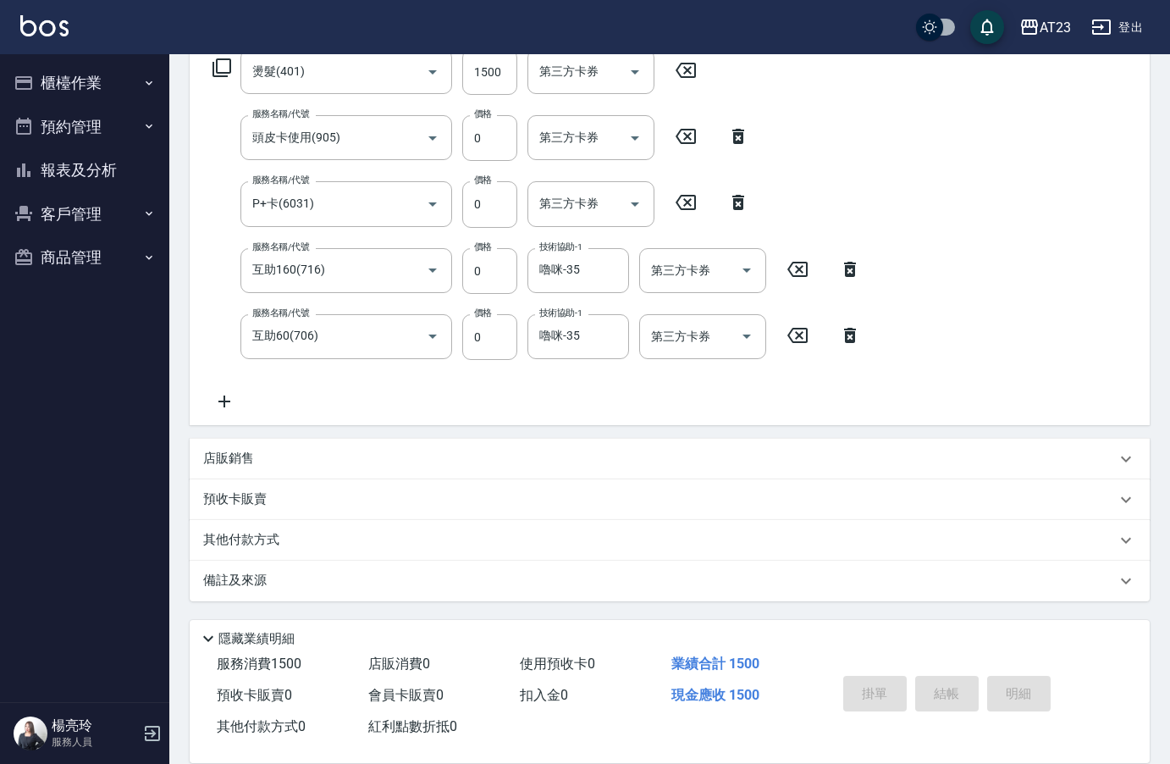
type input "2025/09/09 16:09"
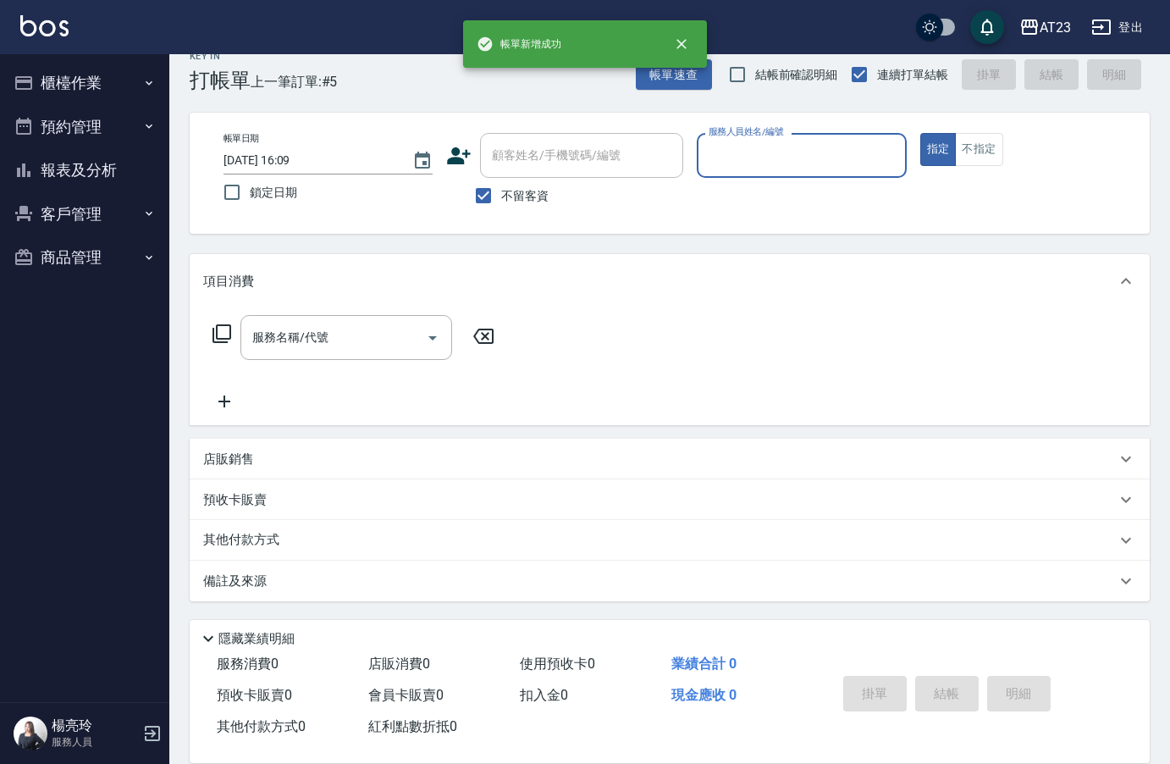
scroll to position [24, 0]
type input "ADA-8"
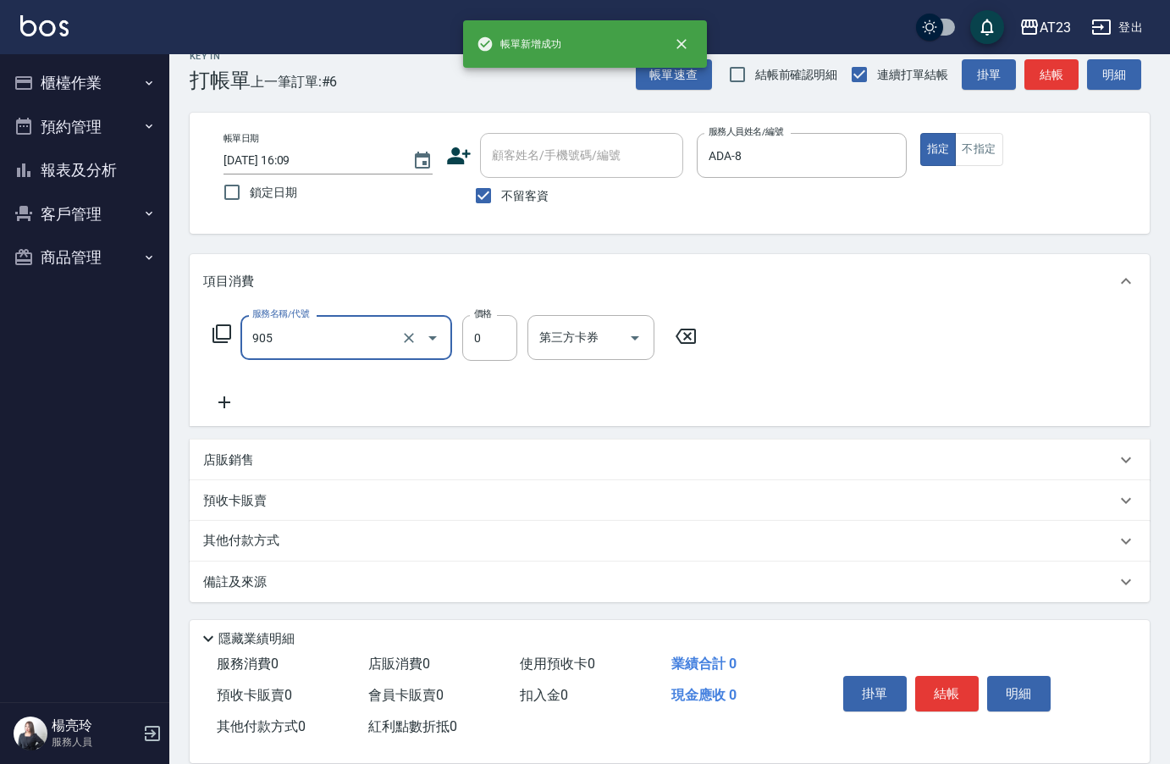
type input "頭皮卡使用(905)"
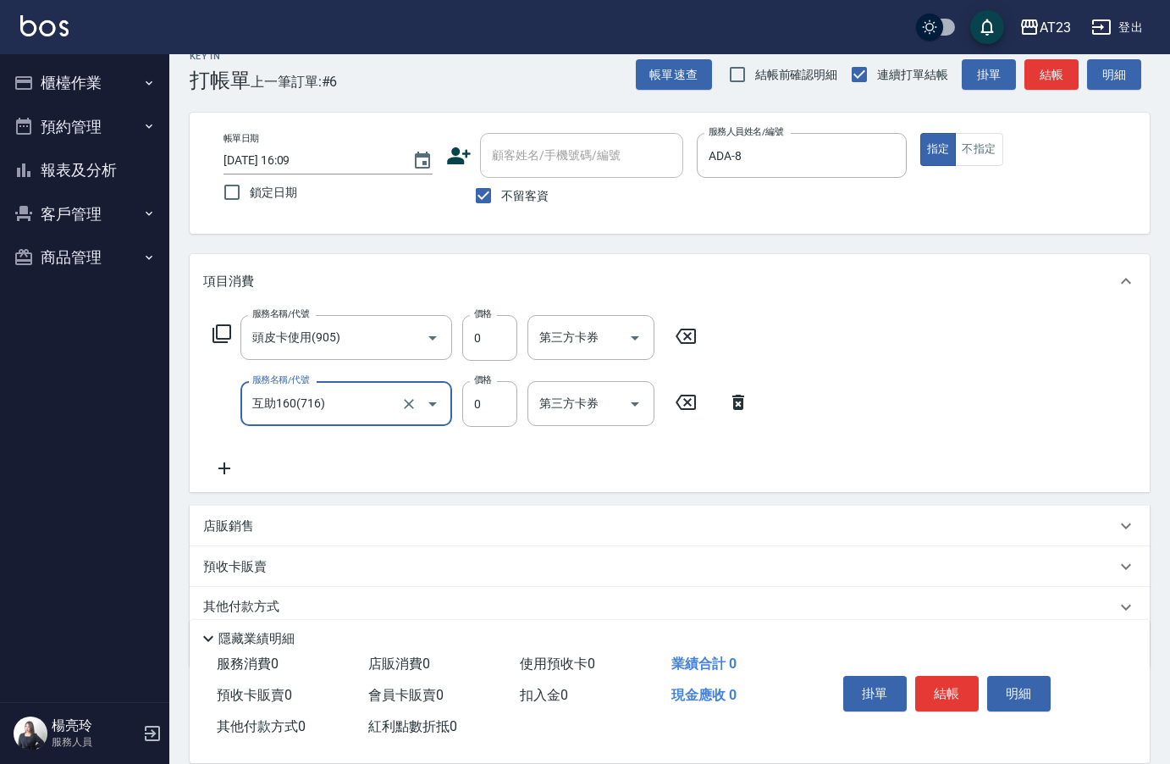
type input "互助160(716)"
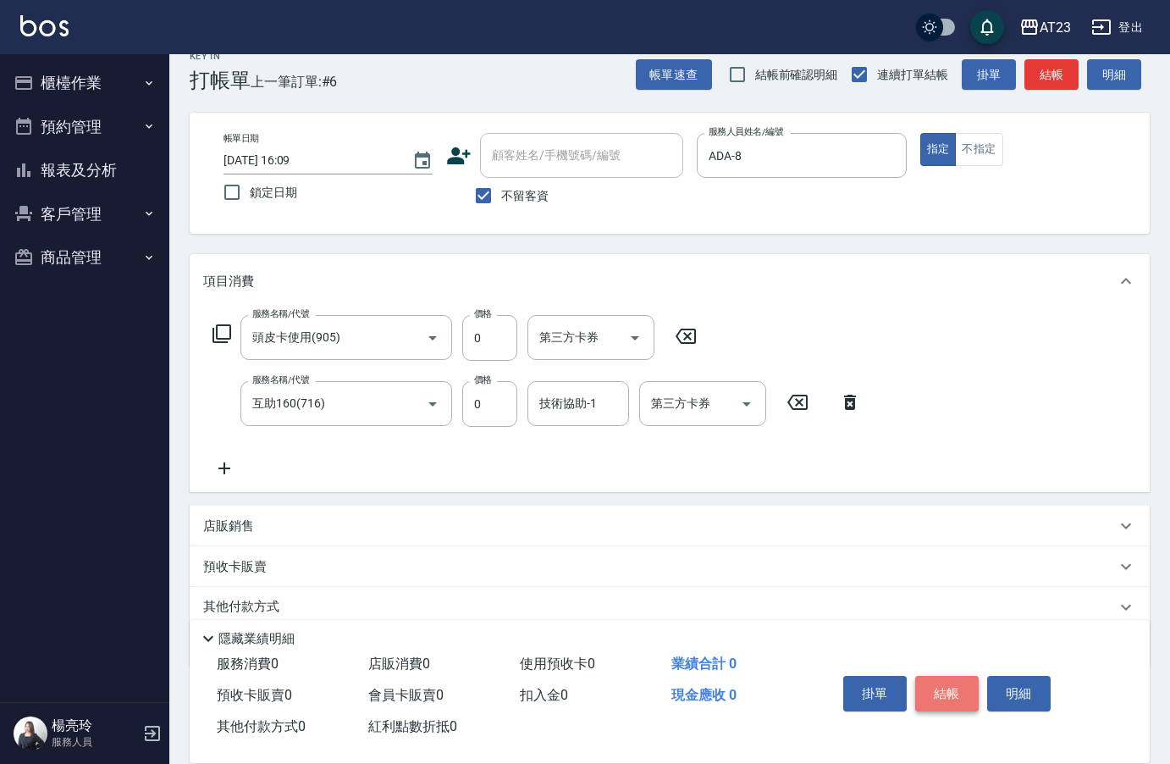
click at [964, 682] on button "結帳" at bounding box center [947, 694] width 64 height 36
